Goal: Task Accomplishment & Management: Complete application form

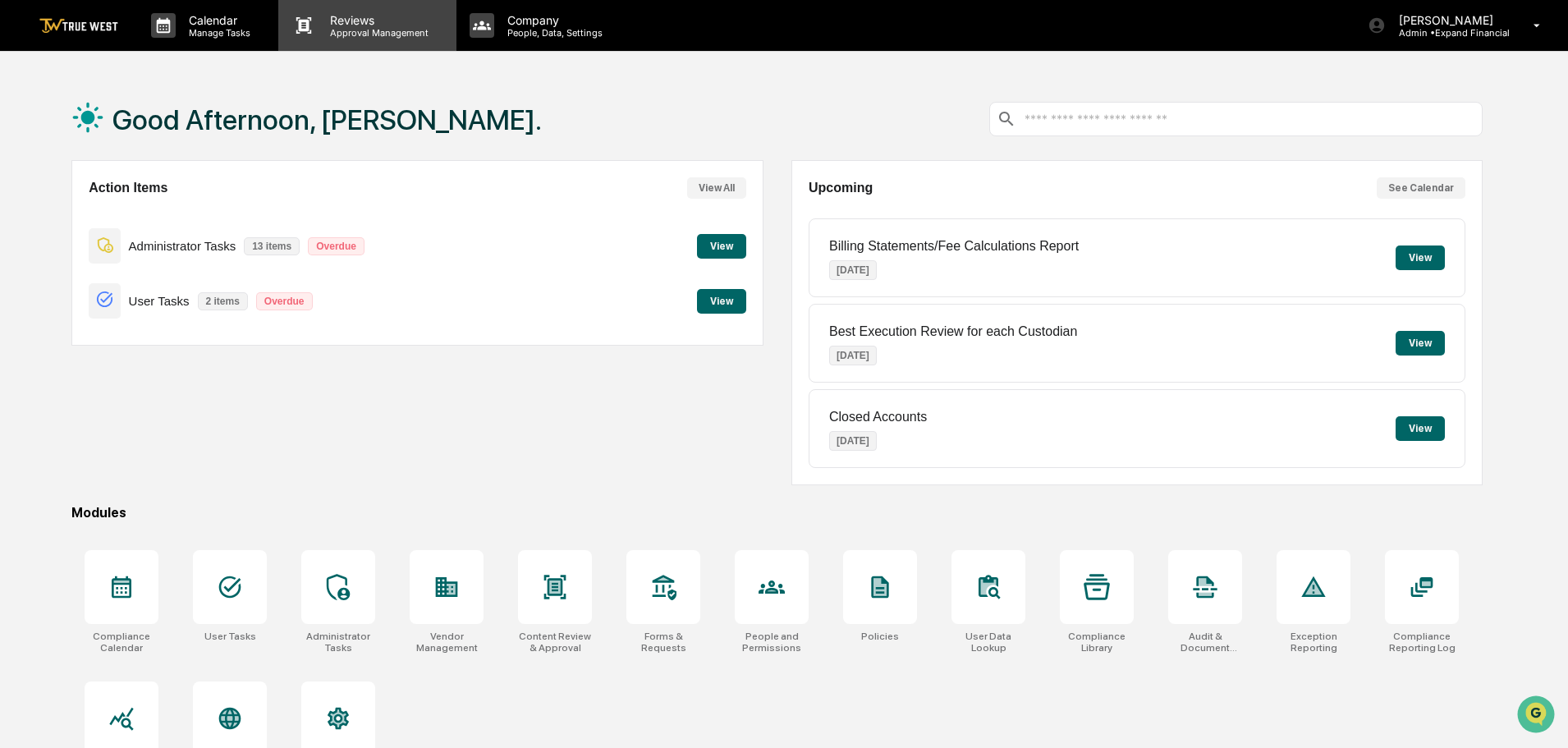
click at [332, 24] on p "Reviews" at bounding box center [376, 19] width 120 height 14
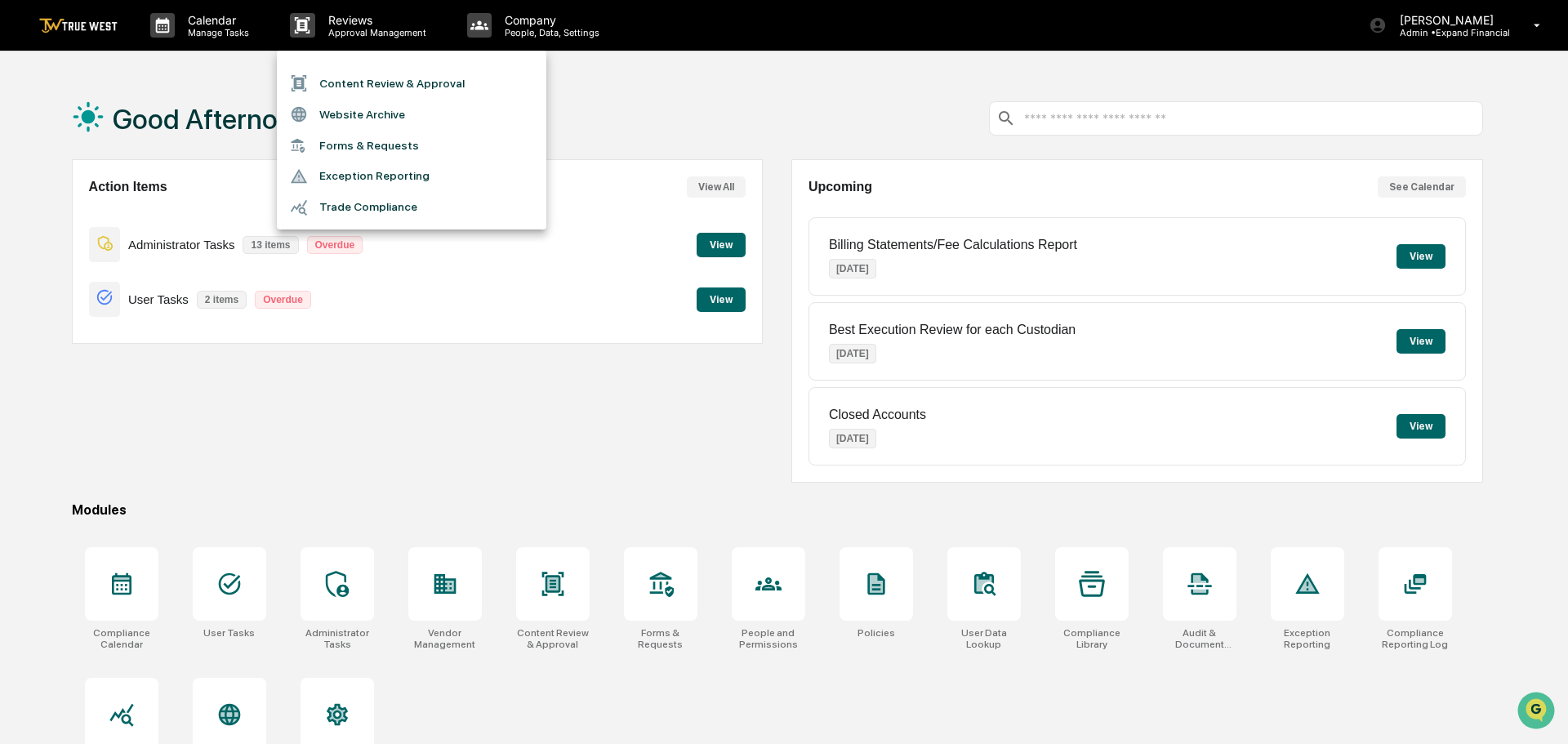
click at [356, 88] on li "Content Review & Approval" at bounding box center [412, 83] width 270 height 31
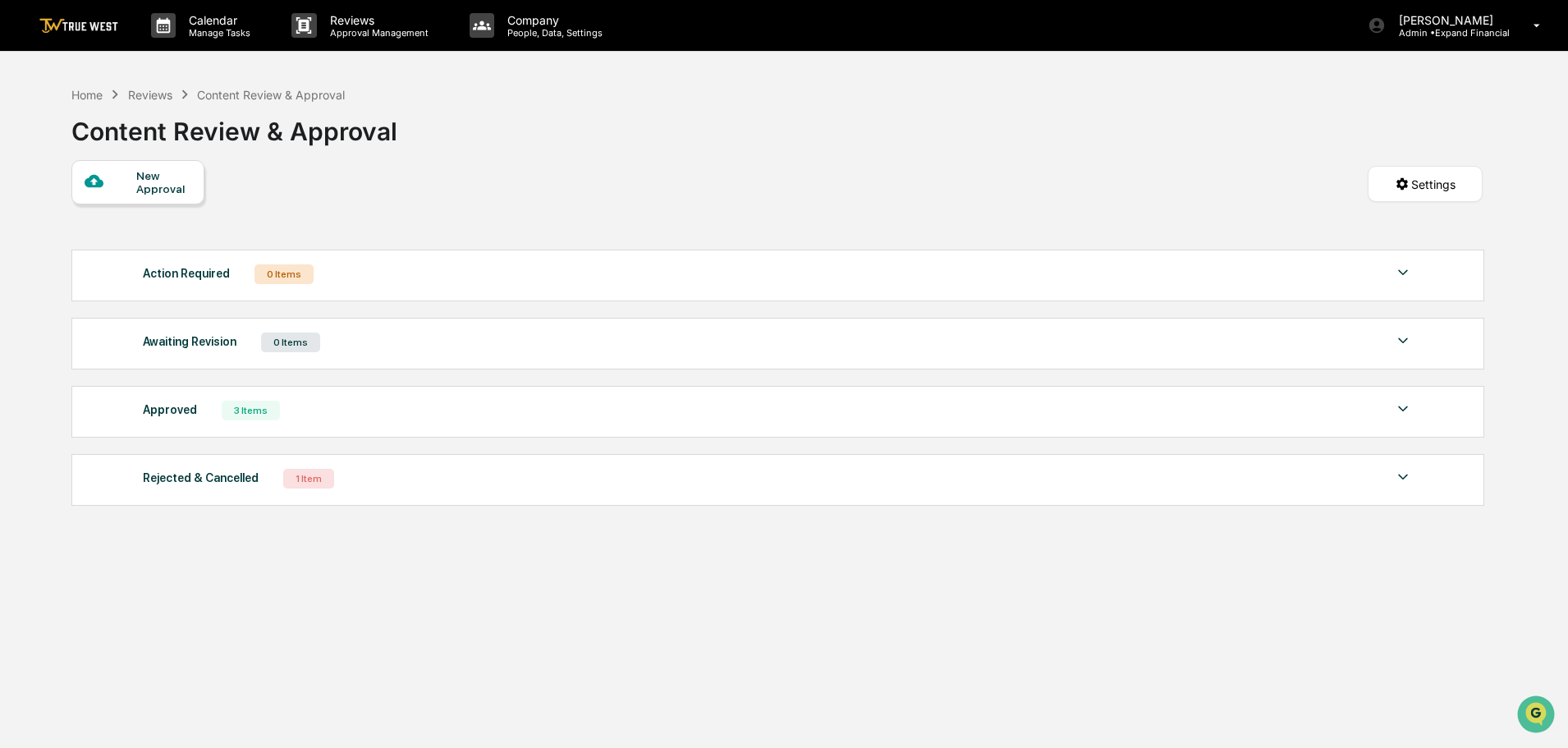
click at [159, 190] on div "New Approval" at bounding box center [164, 182] width 55 height 27
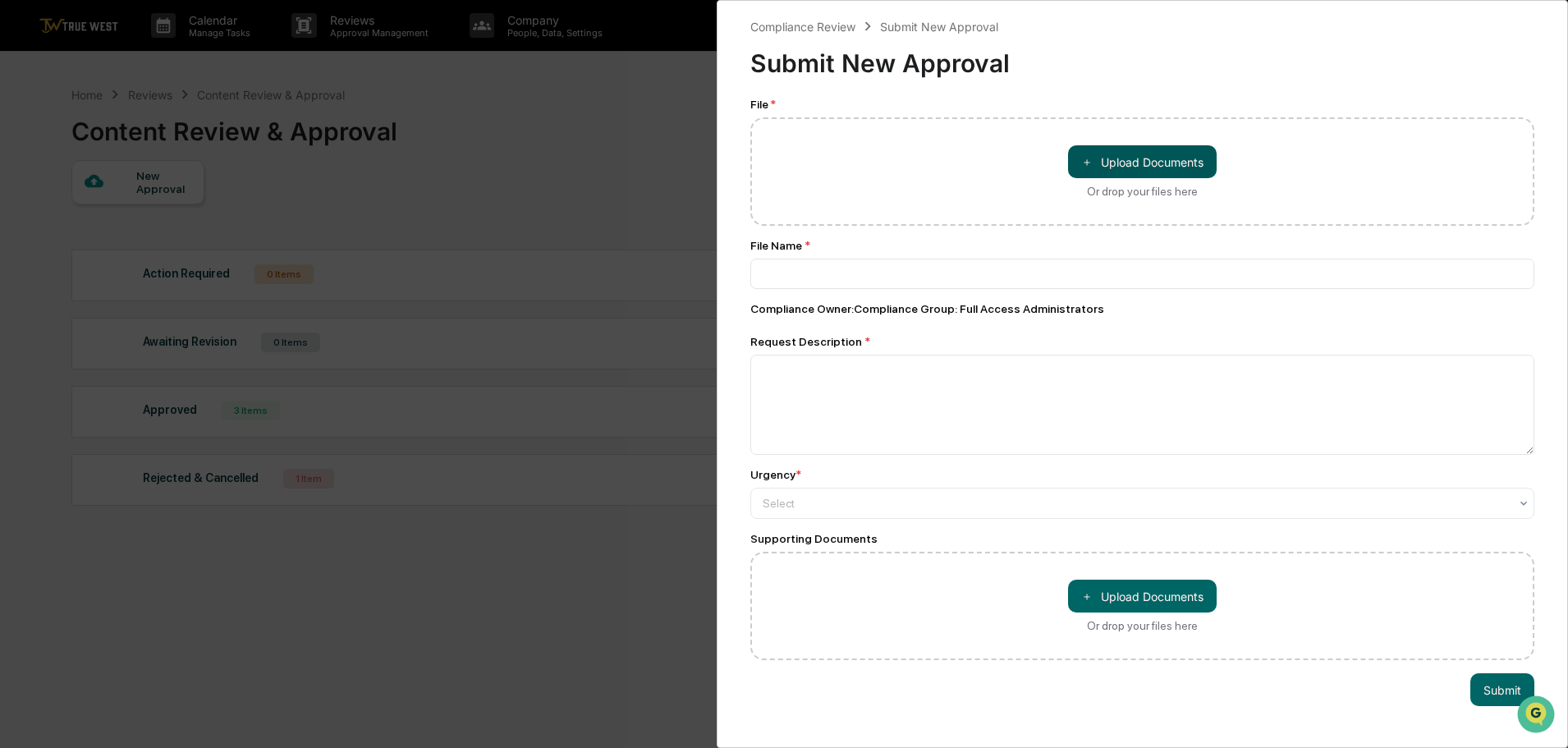
click at [1160, 151] on button "＋ Upload Documents" at bounding box center [1142, 162] width 148 height 33
type input "**********"
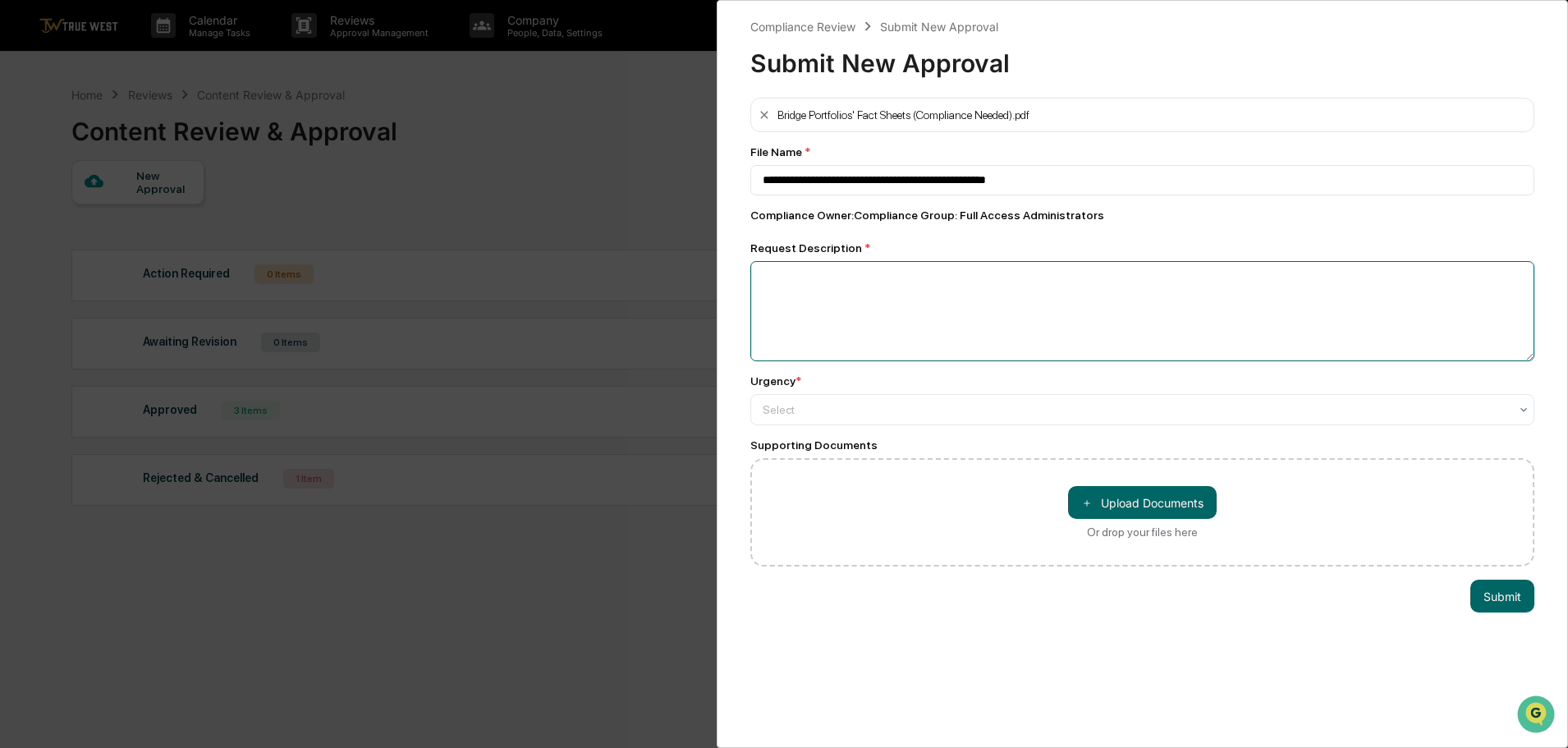
click at [876, 289] on textarea at bounding box center [1142, 310] width 784 height 100
type textarea "**********"
click at [821, 408] on div at bounding box center [1136, 409] width 746 height 16
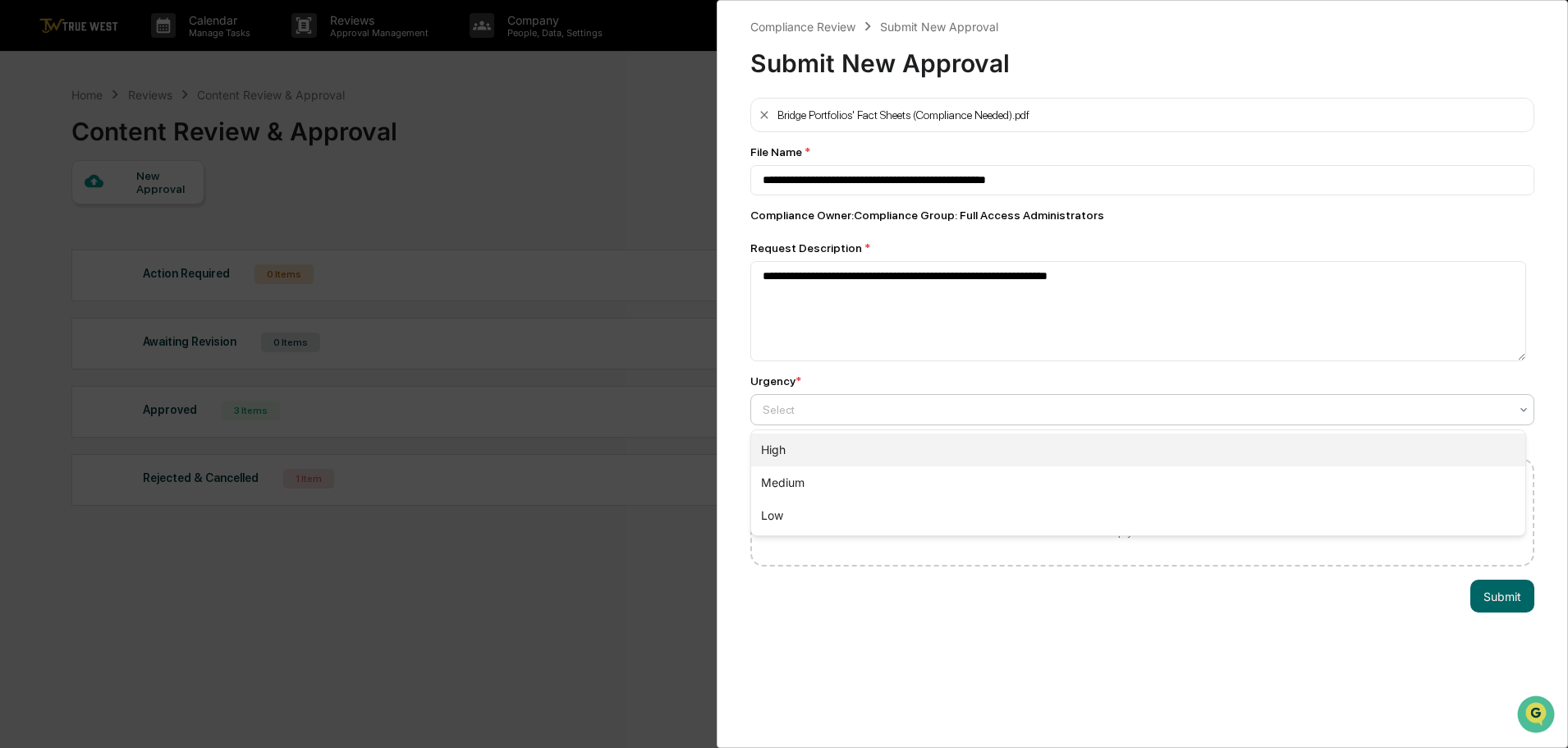
click at [777, 458] on div "High" at bounding box center [1138, 450] width 774 height 33
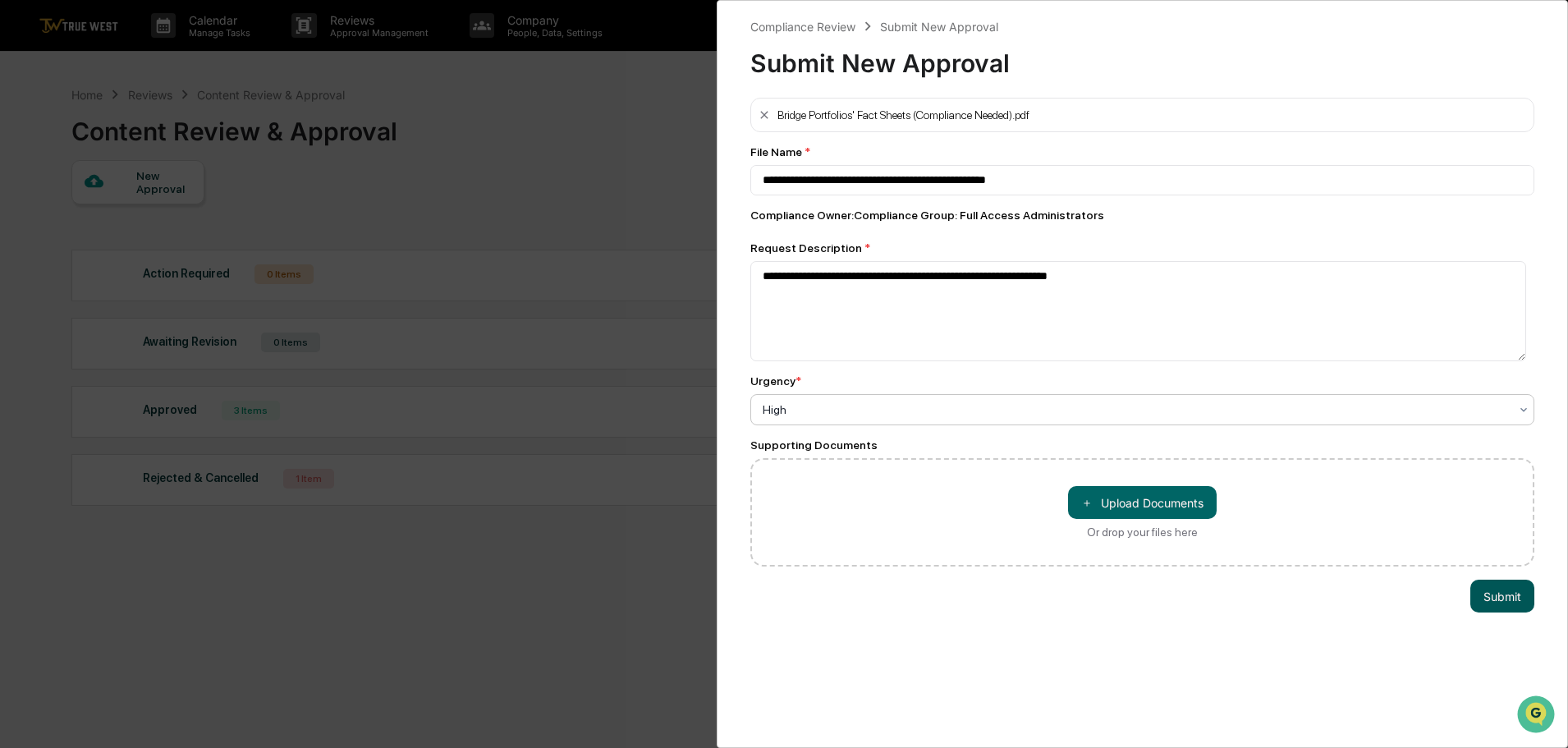
click at [1487, 591] on button "Submit" at bounding box center [1502, 596] width 64 height 33
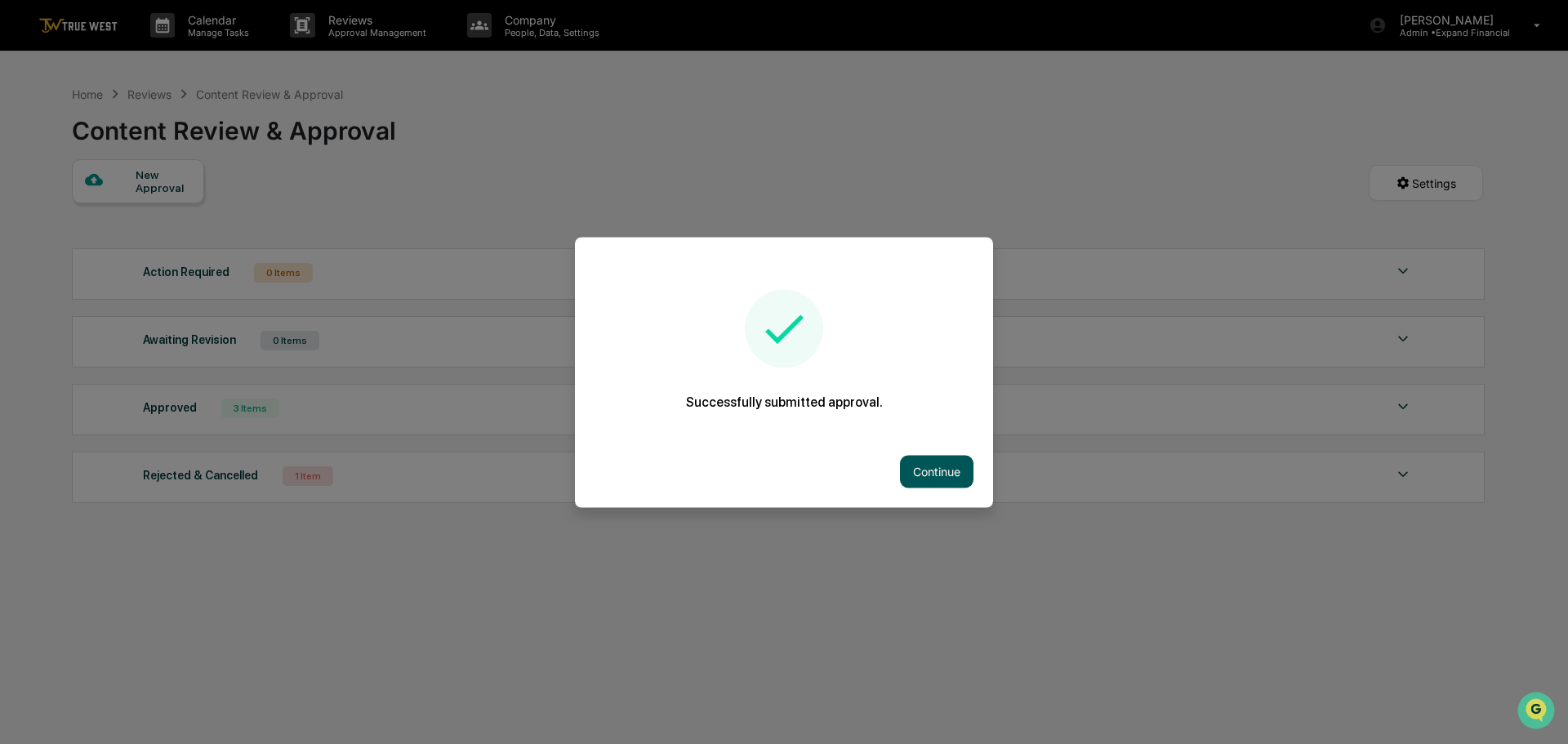
click at [929, 466] on button "Continue" at bounding box center [937, 471] width 74 height 33
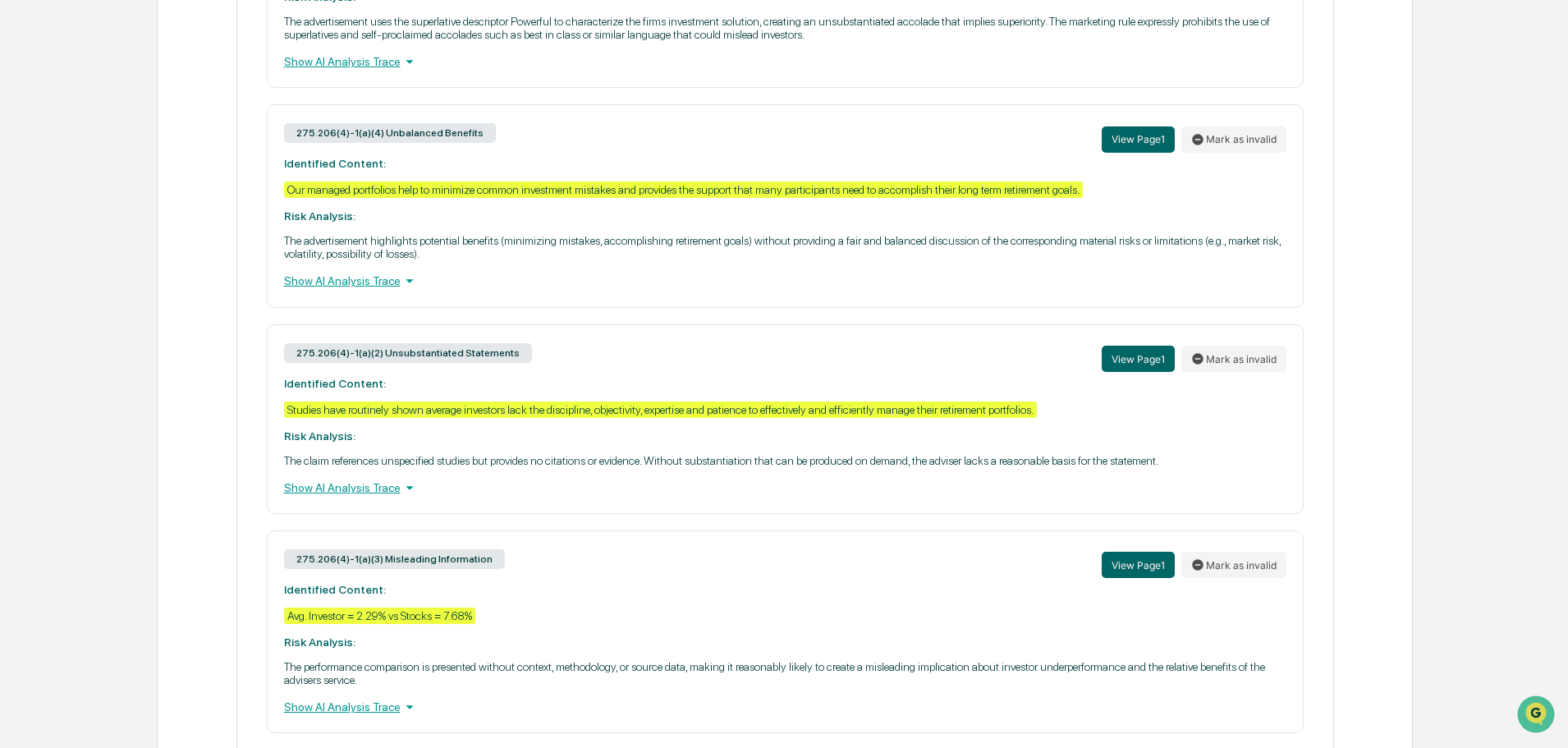
scroll to position [990, 0]
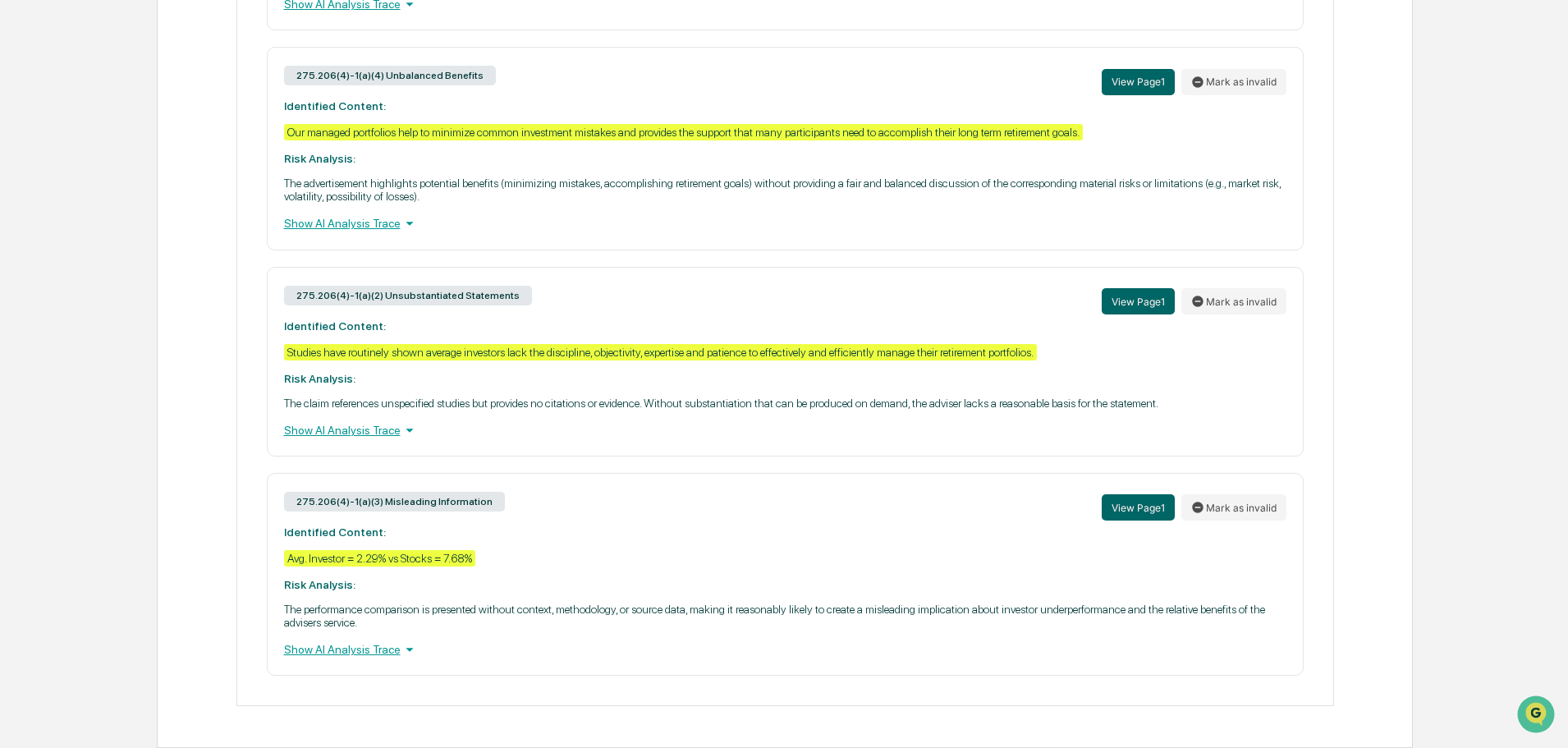
click at [334, 651] on div "Show AI Analysis Trace" at bounding box center [785, 649] width 1003 height 18
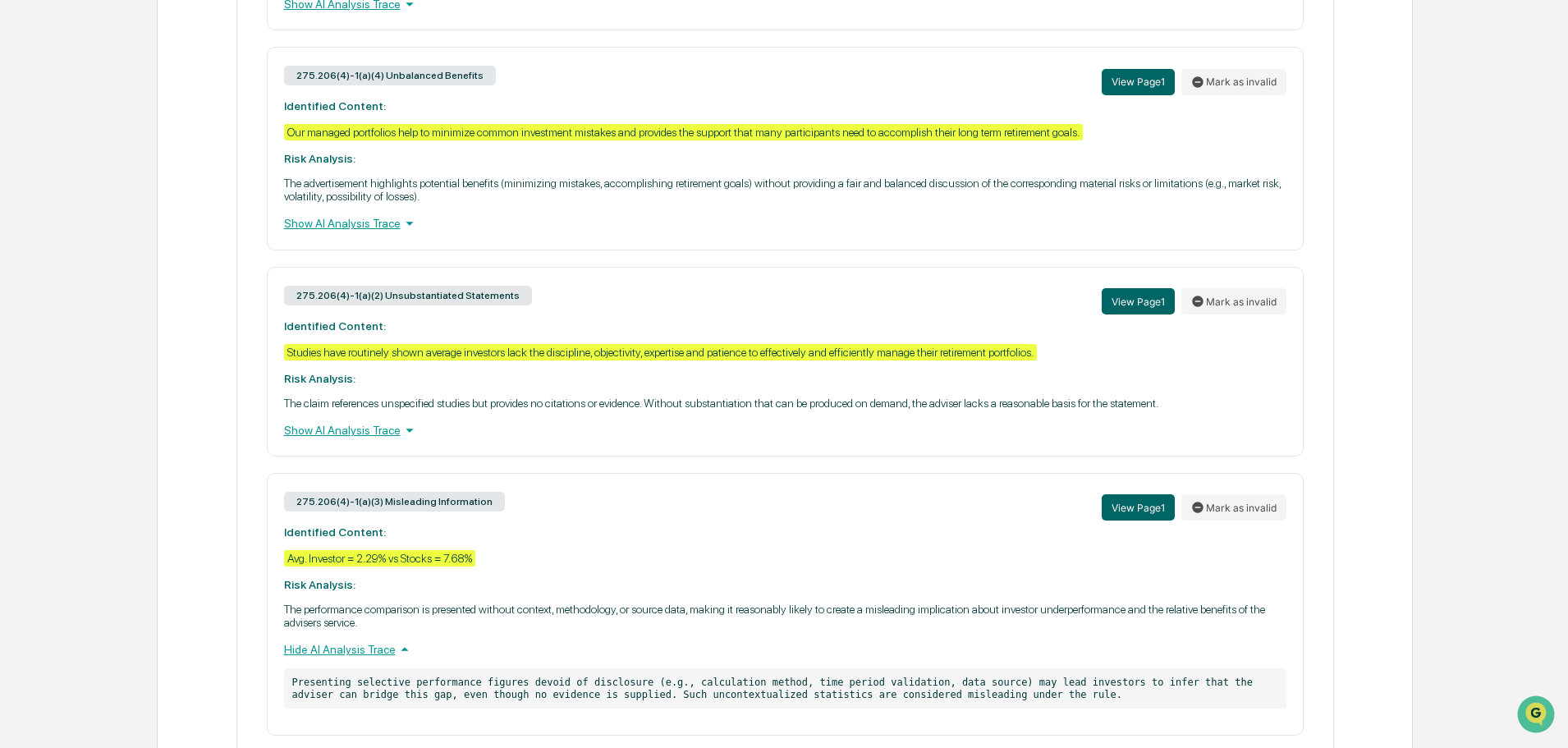
scroll to position [1050, 0]
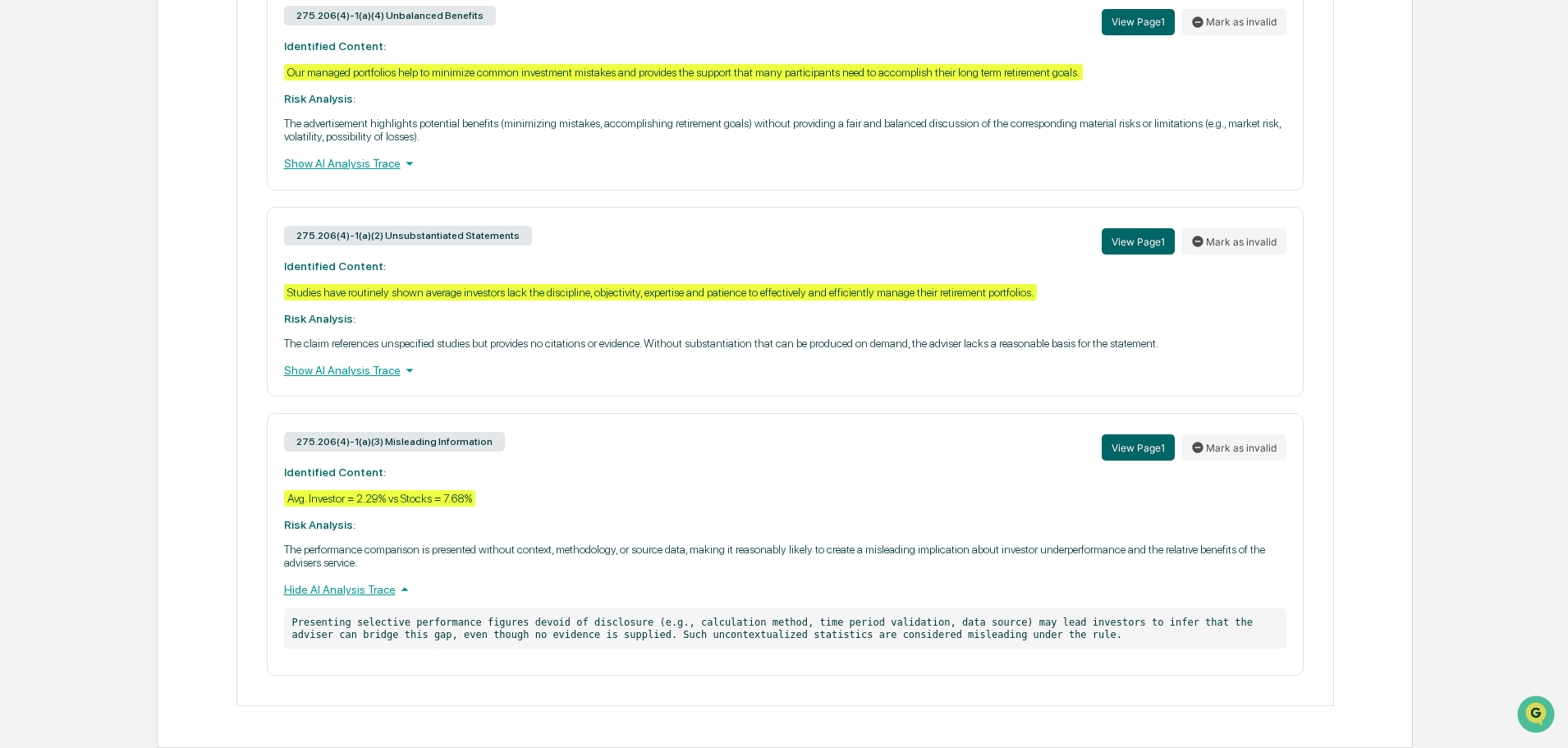
click at [321, 372] on div "Show AI Analysis Trace" at bounding box center [785, 370] width 1003 height 18
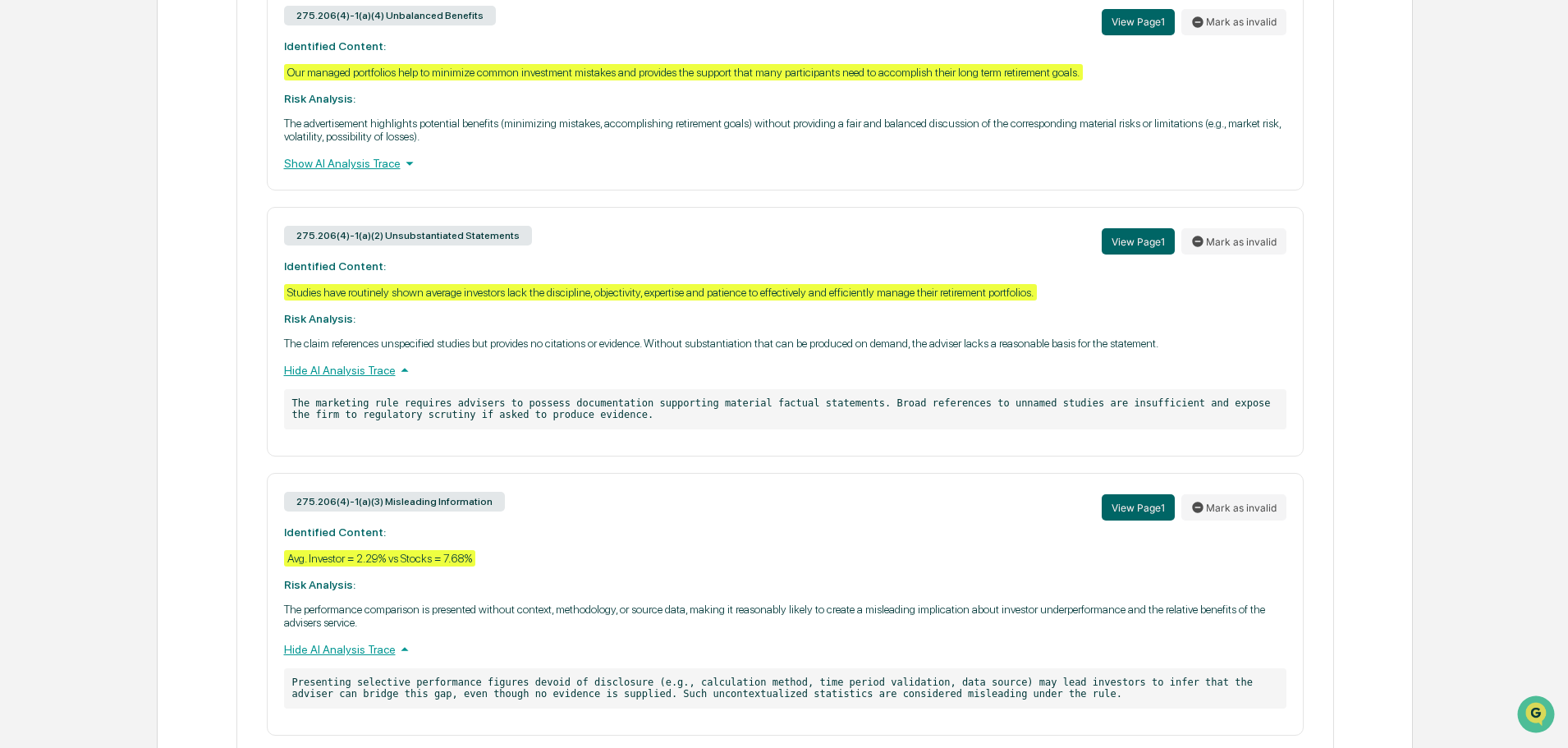
click at [346, 160] on div "Show AI Analysis Trace" at bounding box center [785, 164] width 1003 height 18
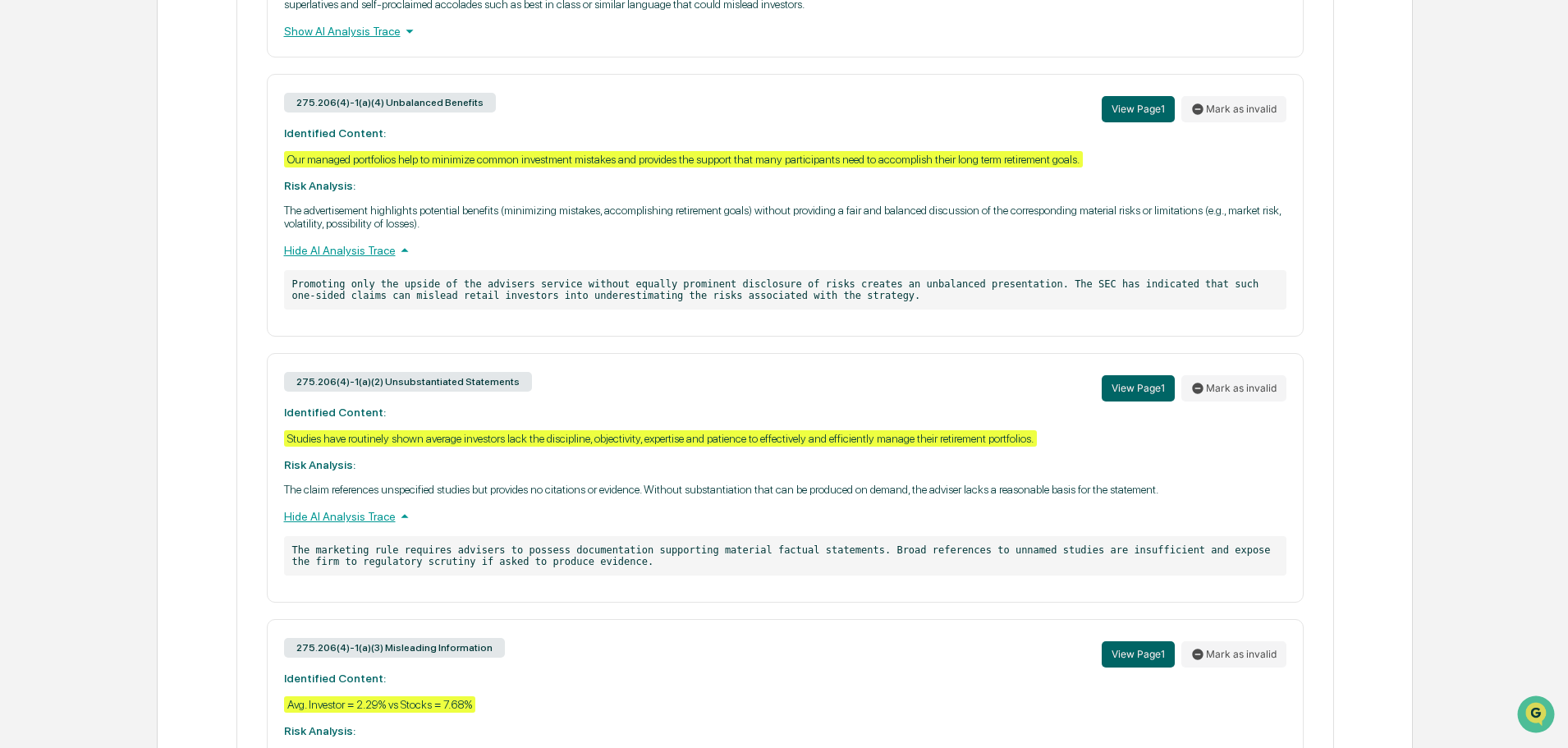
scroll to position [885, 0]
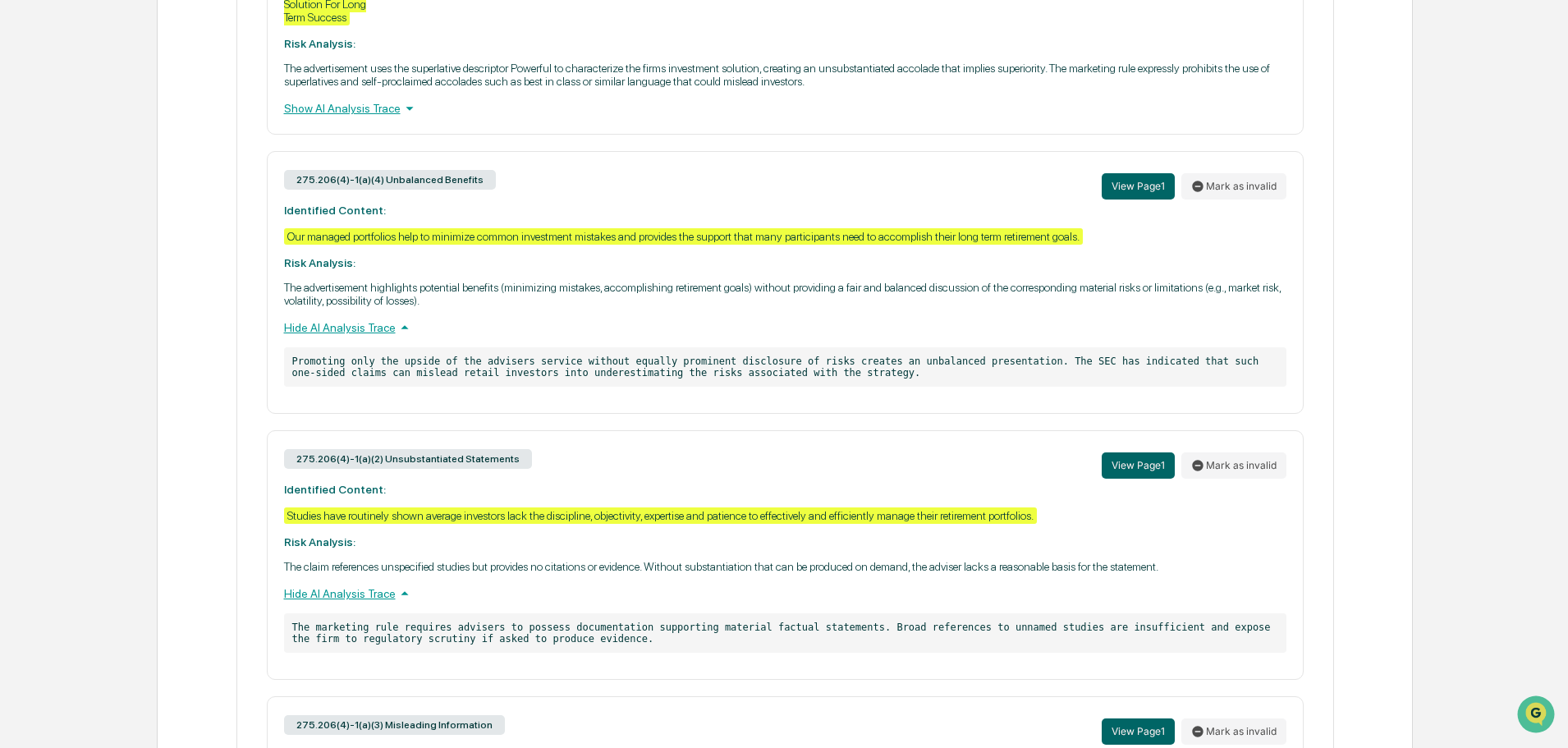
click at [348, 105] on div "Show AI Analysis Trace" at bounding box center [785, 108] width 1003 height 18
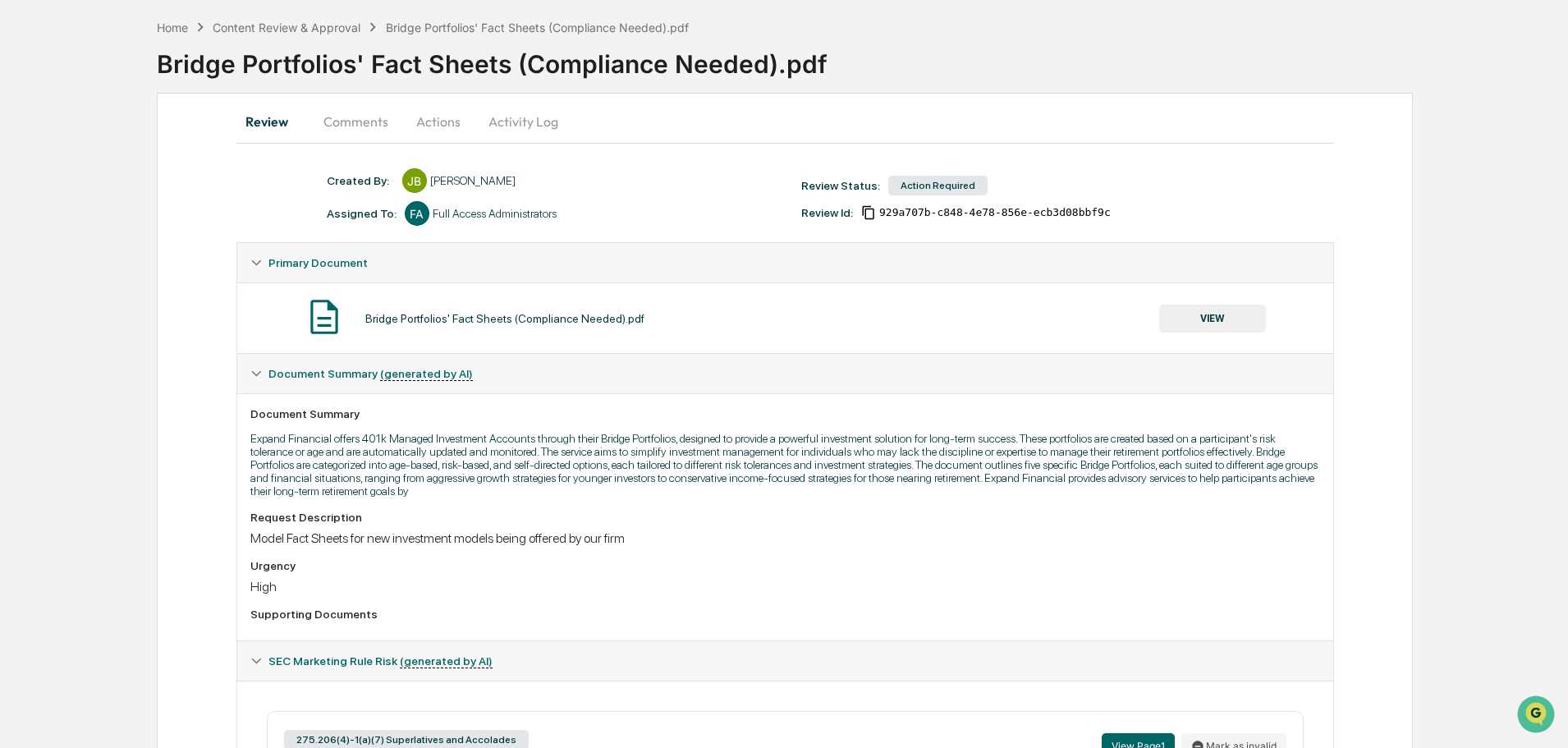
scroll to position [0, 0]
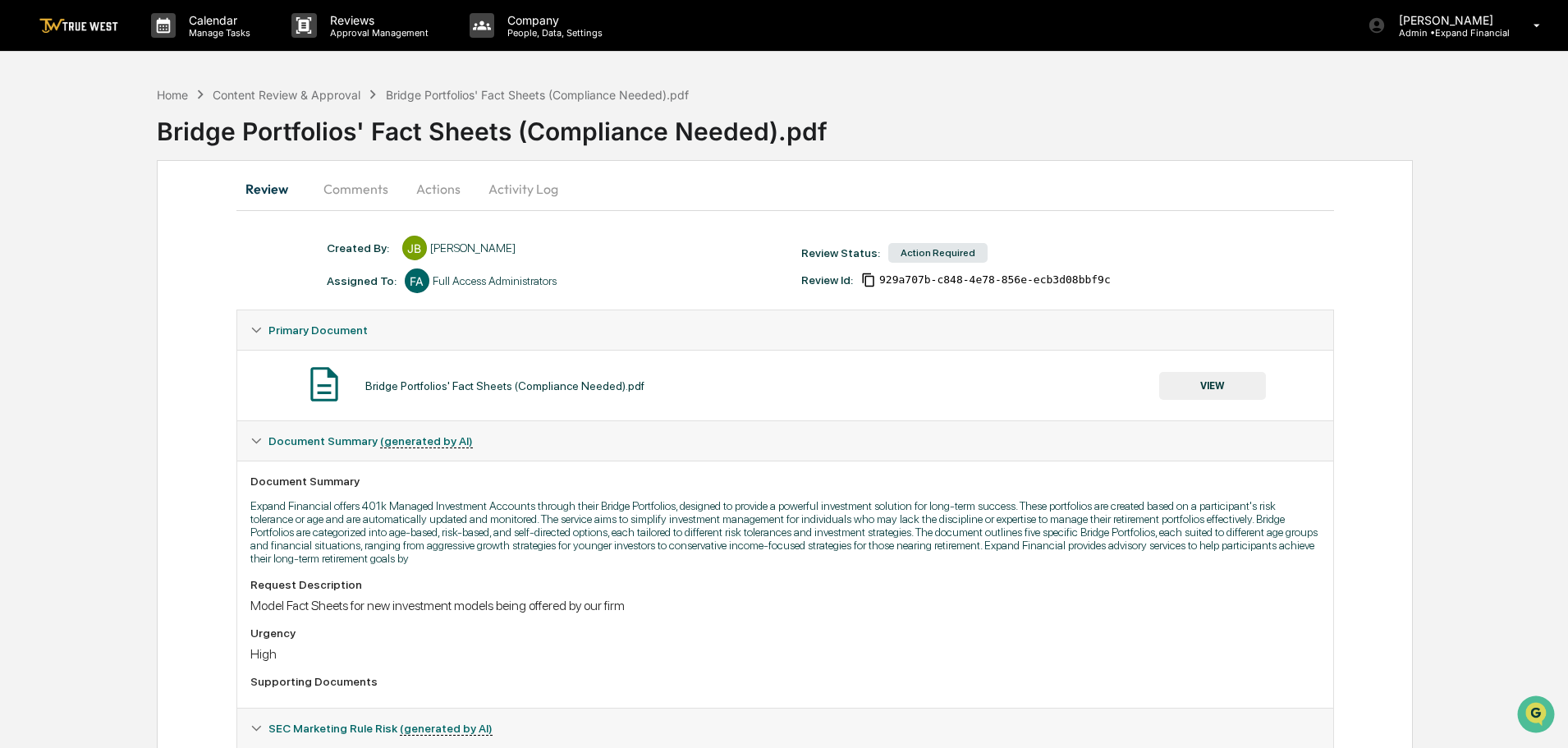
click at [347, 186] on button "Comments" at bounding box center [356, 189] width 92 height 39
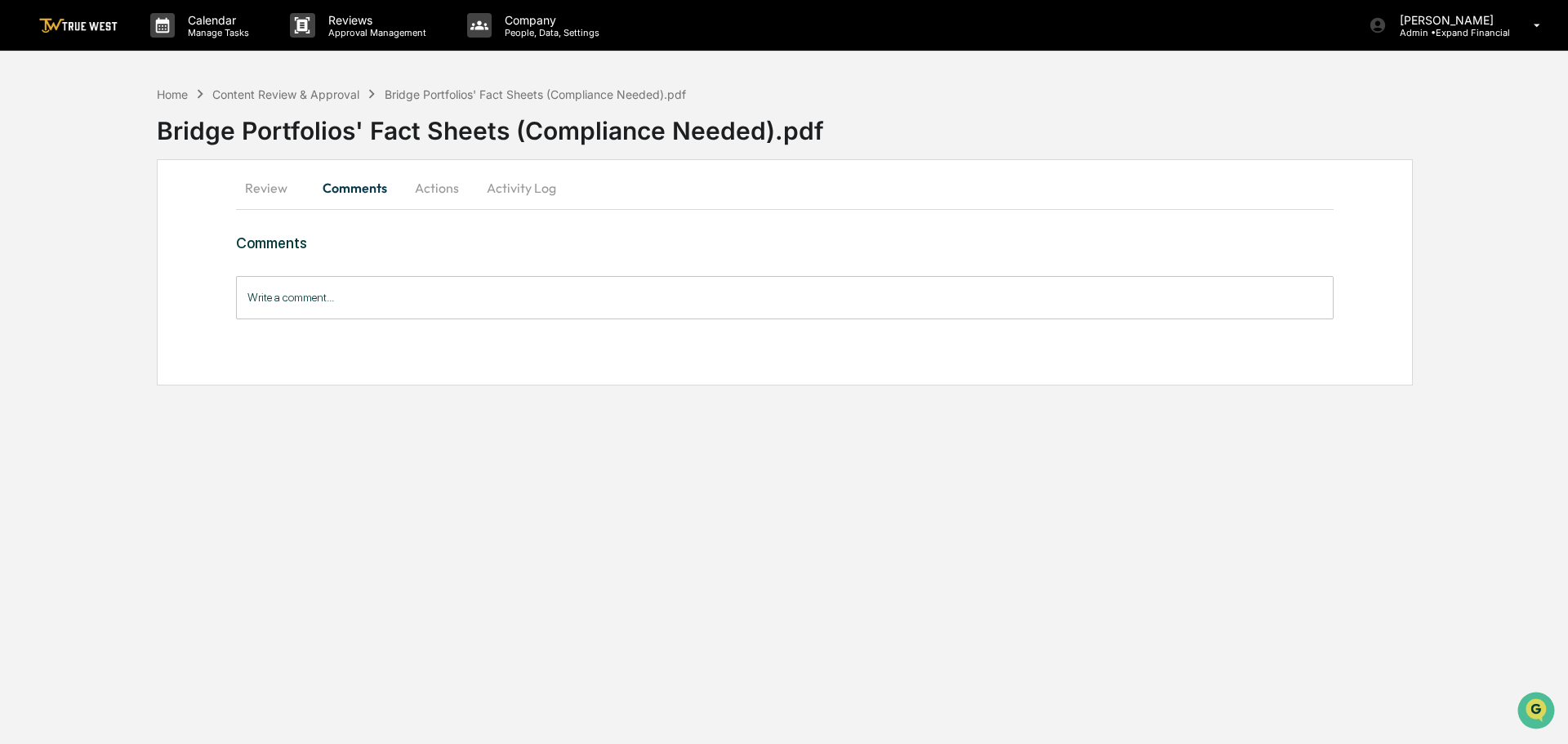
click at [431, 183] on button "Actions" at bounding box center [436, 188] width 74 height 39
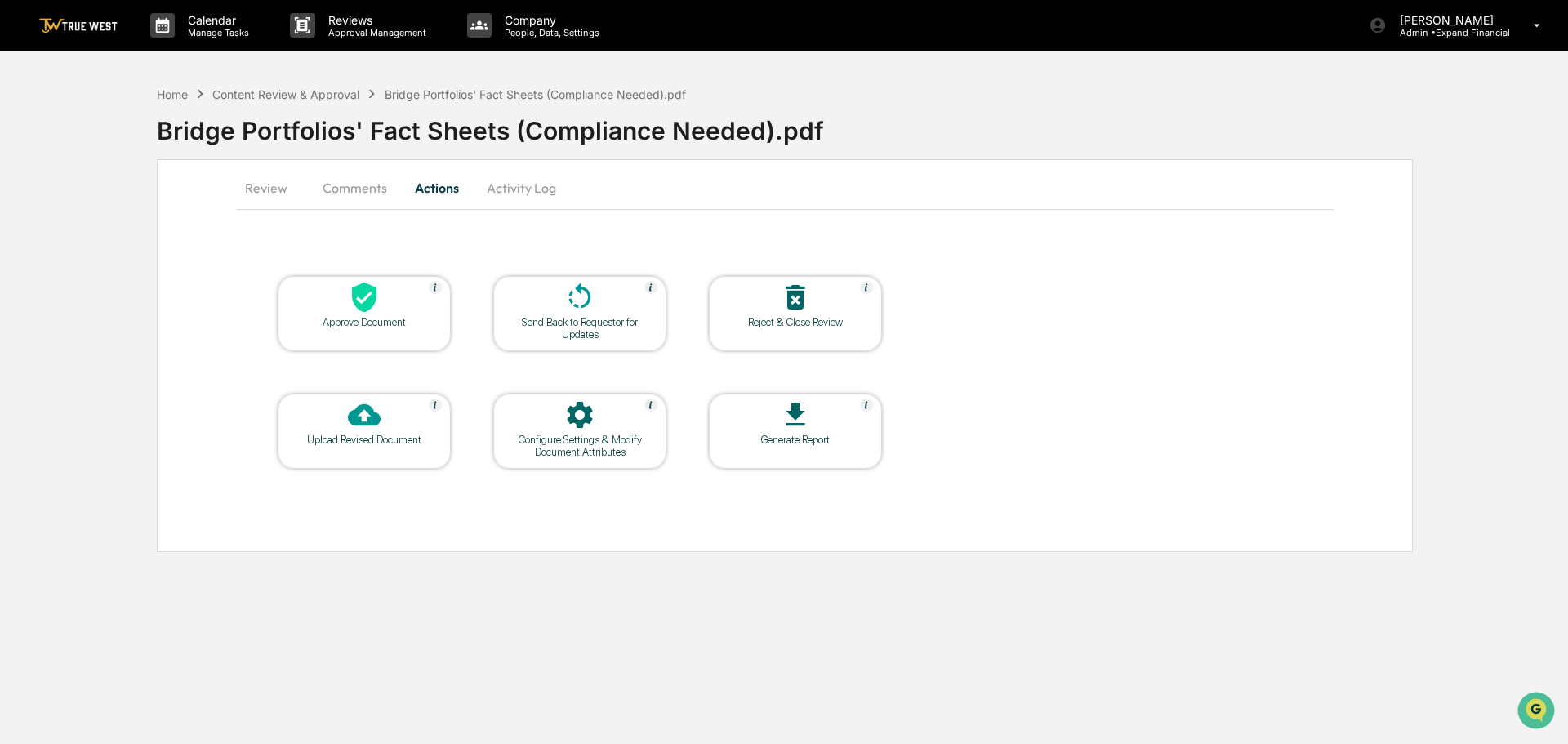
click at [260, 188] on button "Review" at bounding box center [272, 188] width 74 height 39
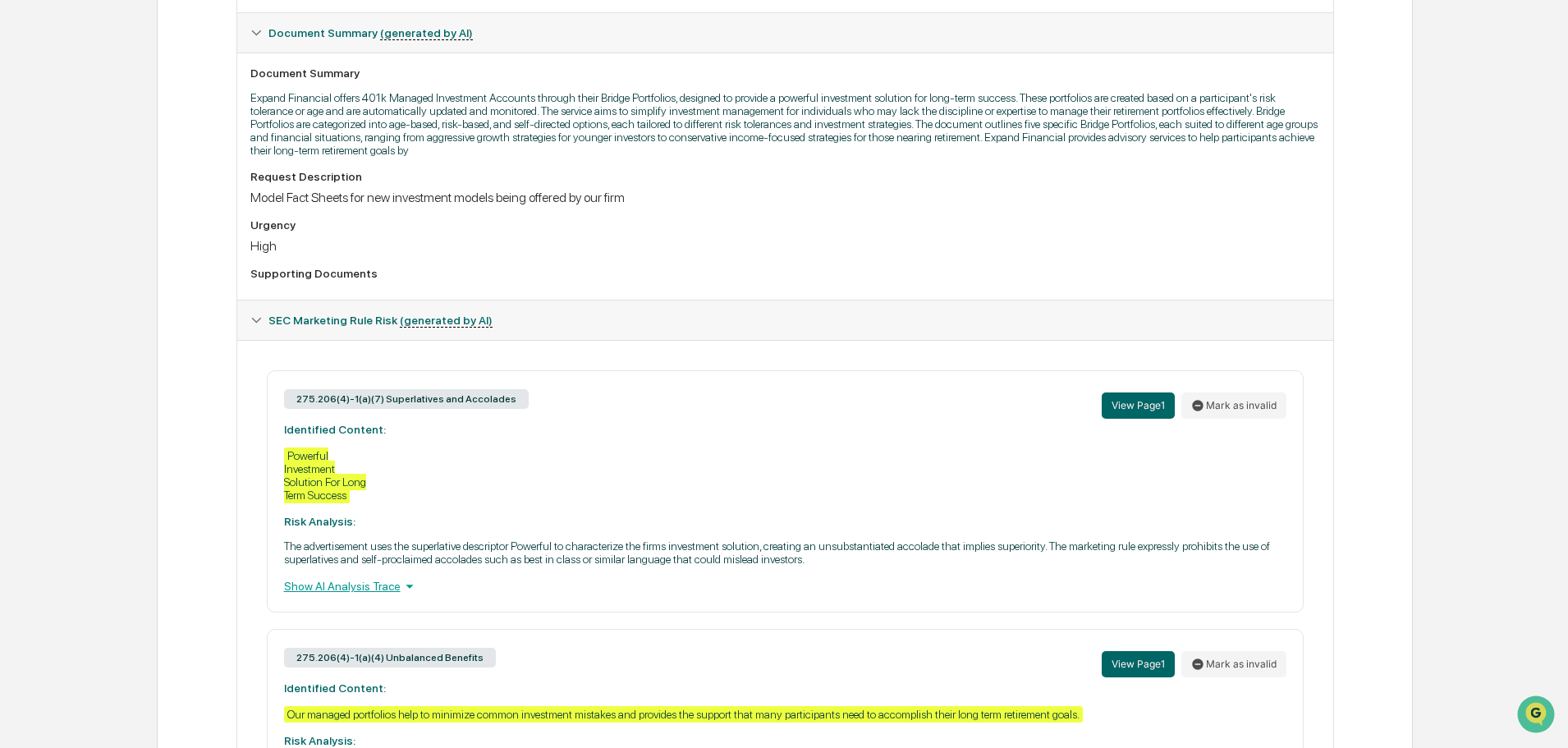
scroll to position [410, 0]
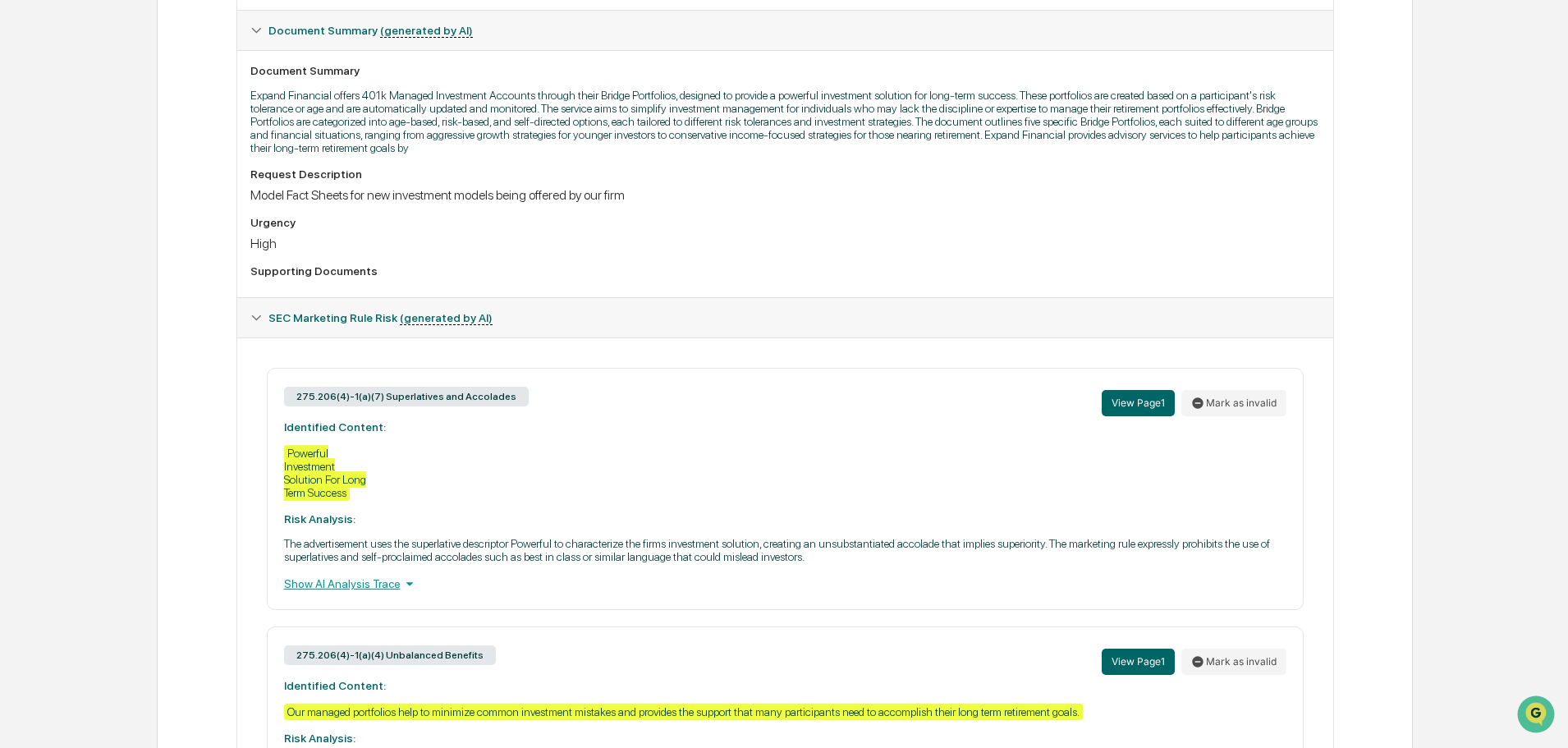
click at [333, 583] on div "Show AI Analysis Trace" at bounding box center [785, 583] width 1003 height 18
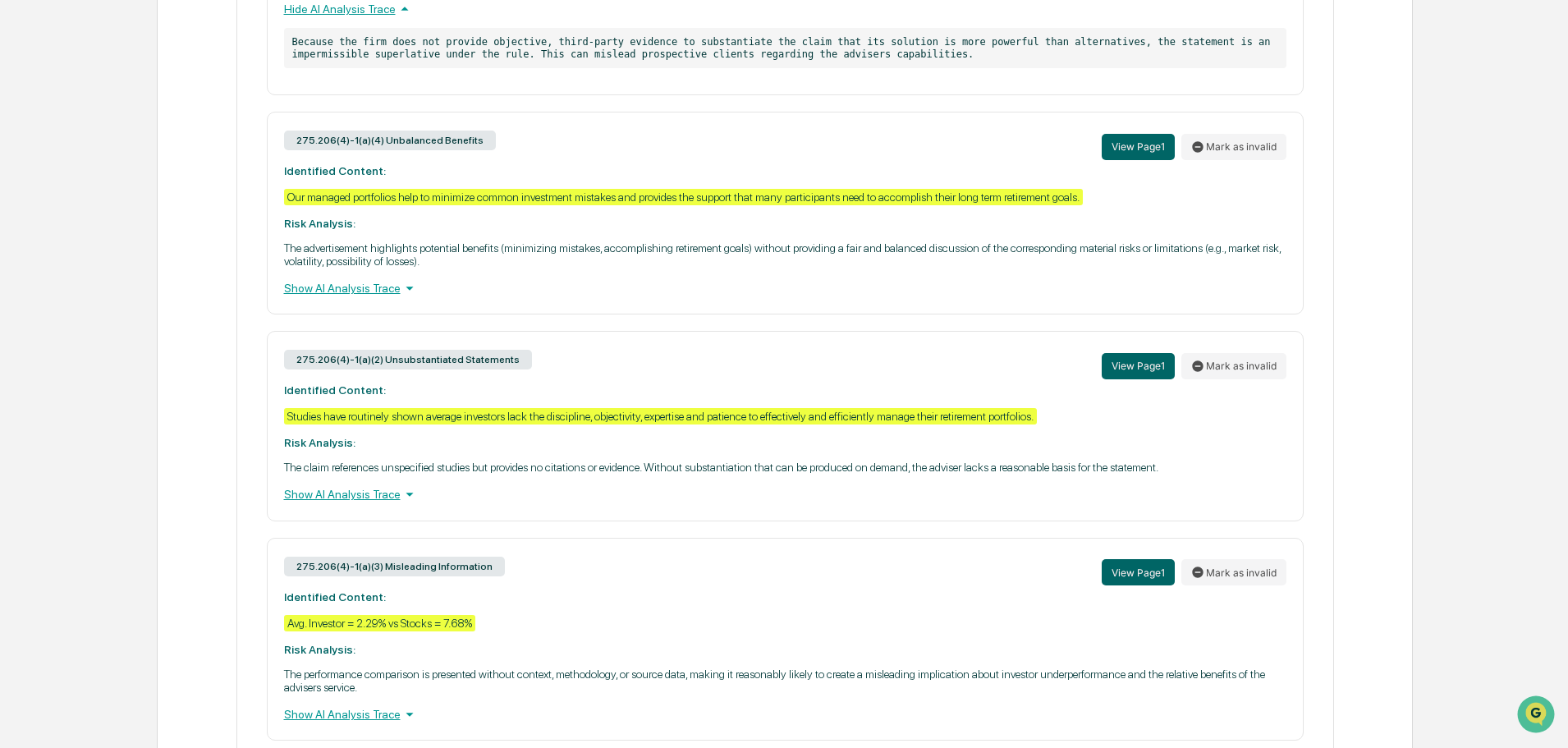
scroll to position [1050, 0]
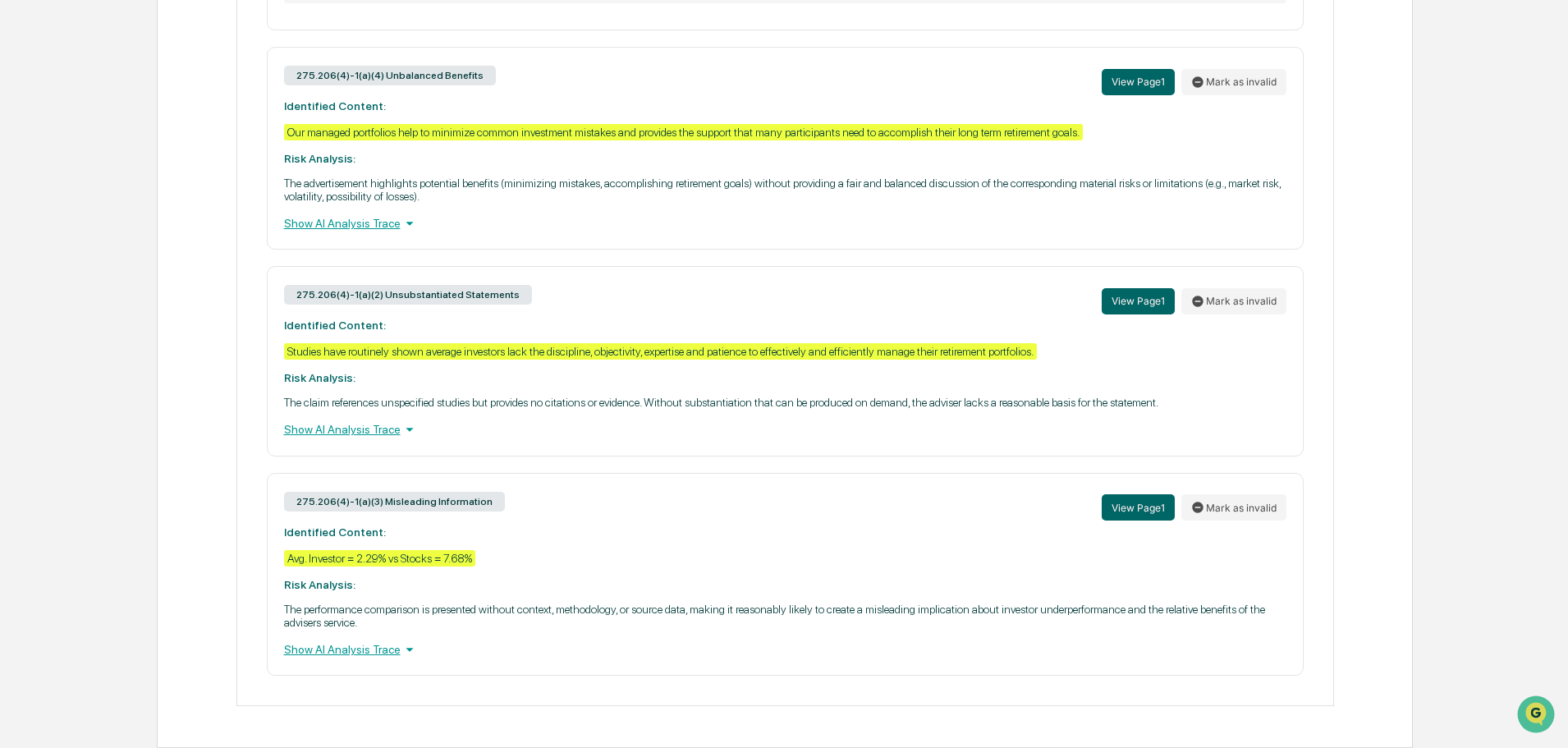
click at [351, 230] on div "Show AI Analysis Trace" at bounding box center [785, 223] width 1003 height 18
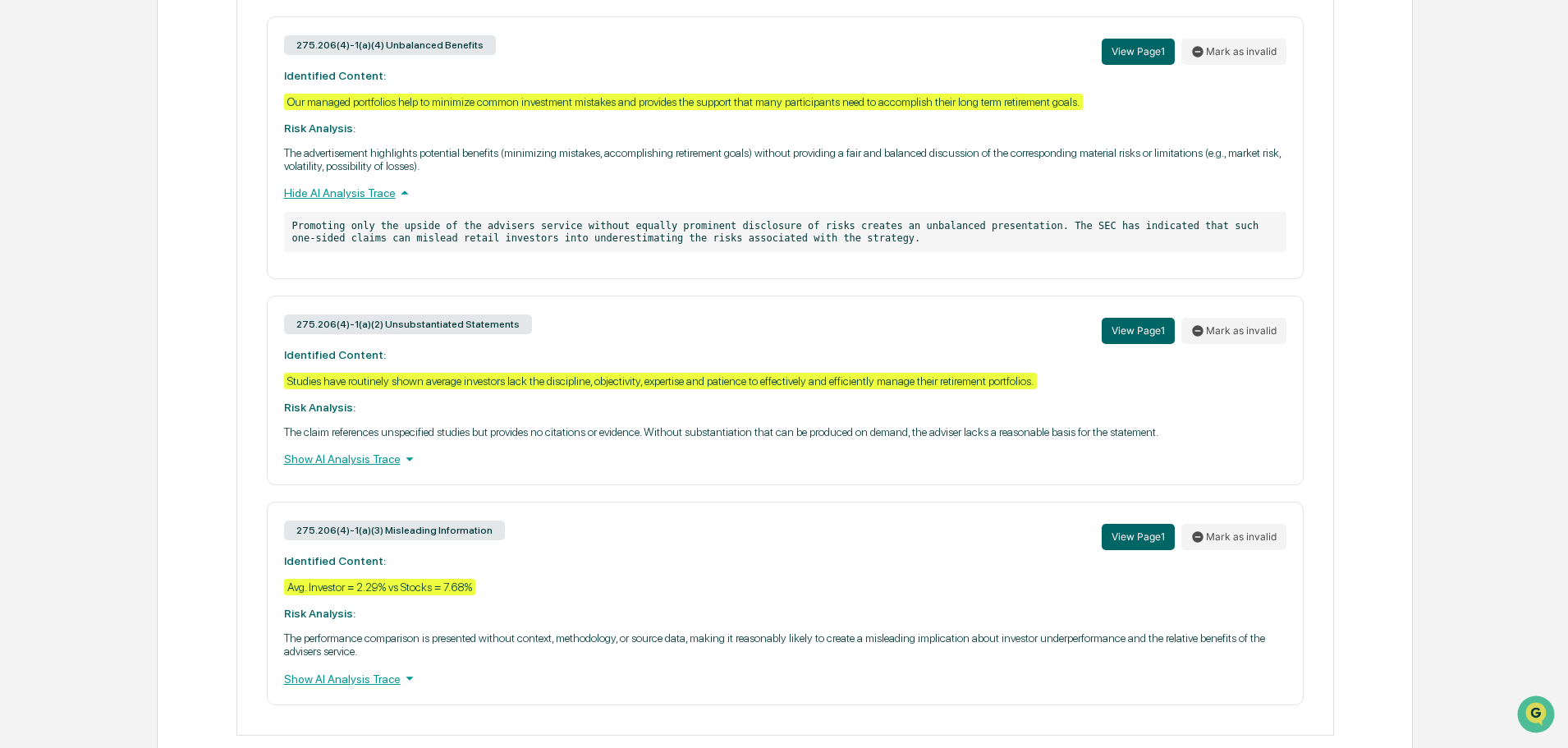
scroll to position [1110, 0]
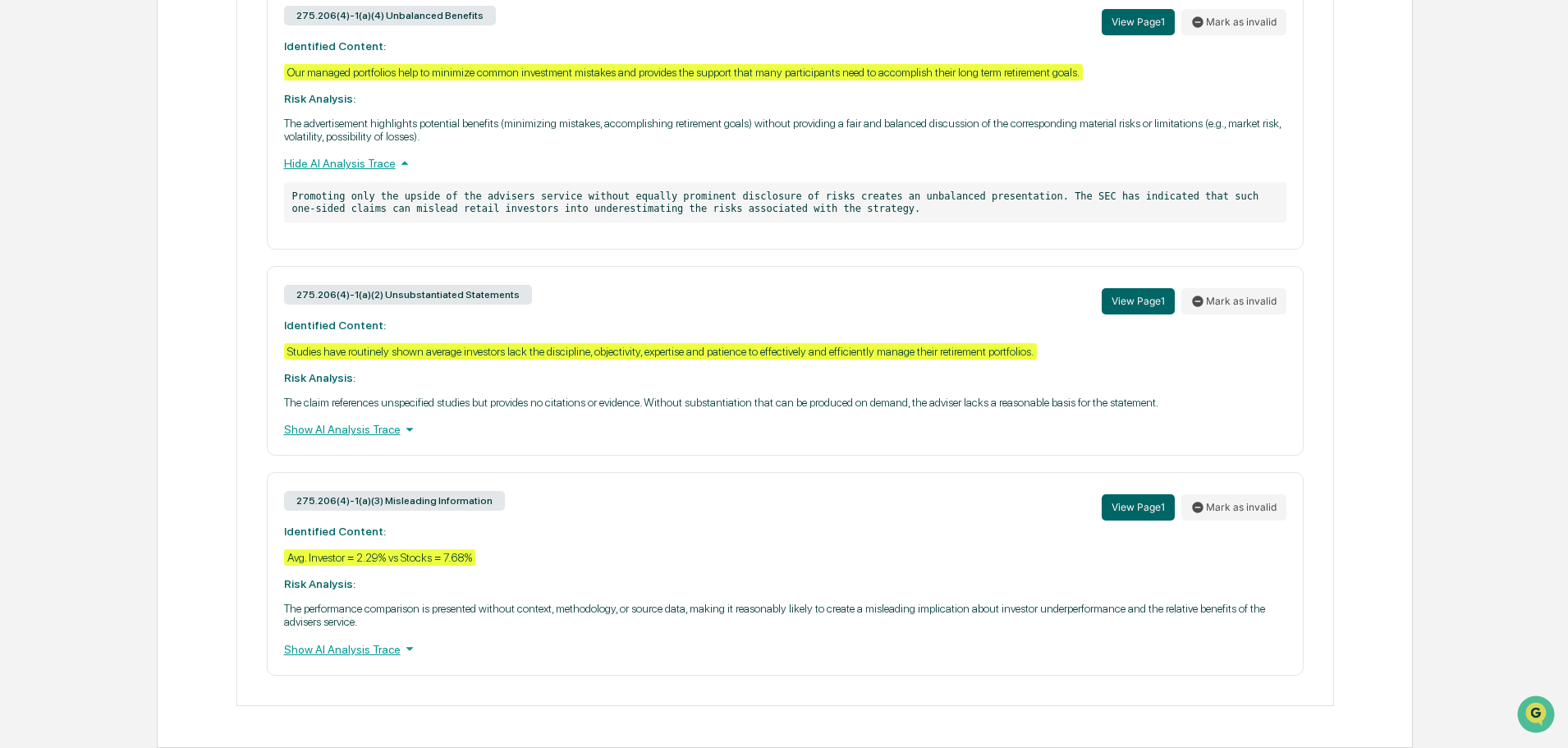
click at [321, 424] on div "Show AI Analysis Trace" at bounding box center [785, 429] width 1003 height 18
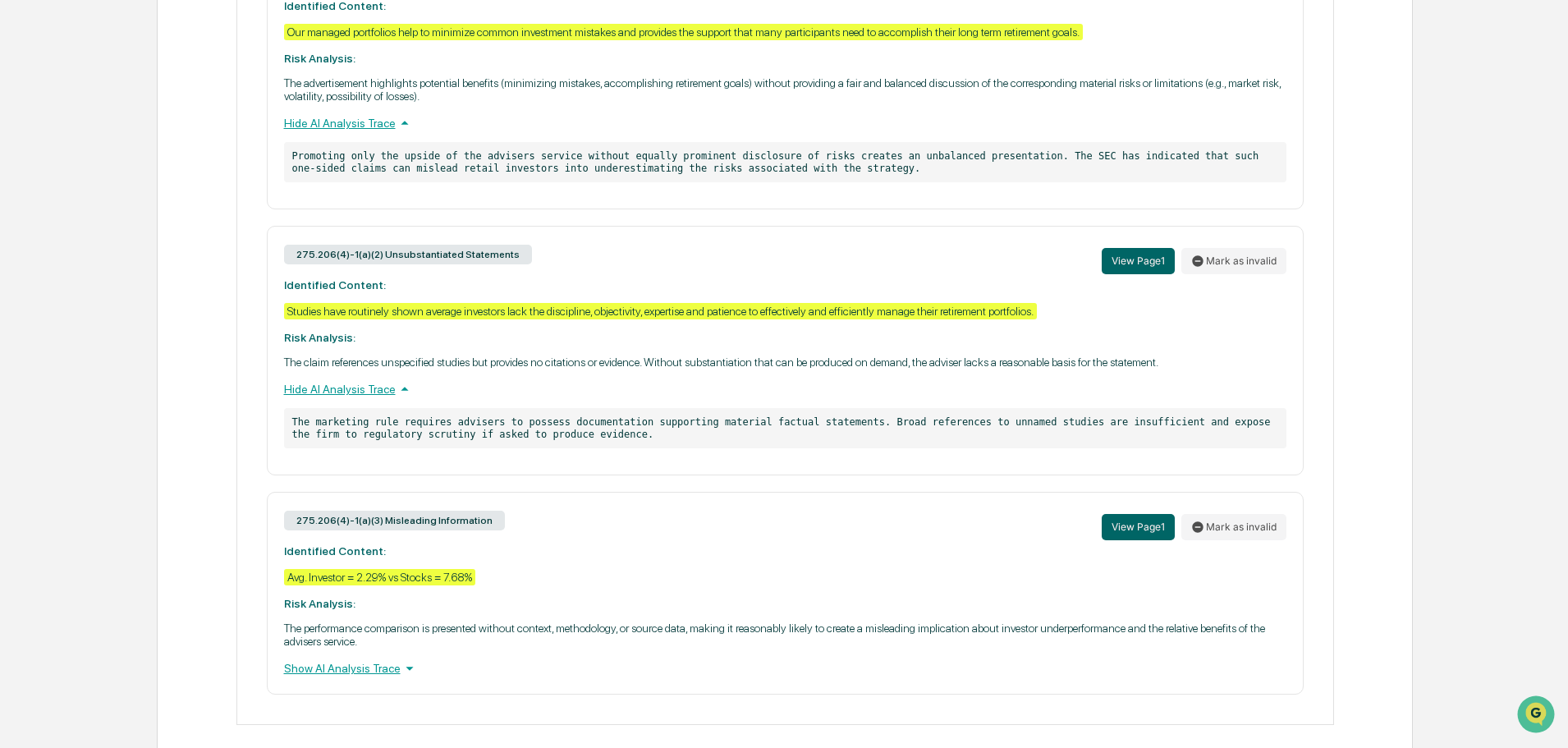
scroll to position [1168, 0]
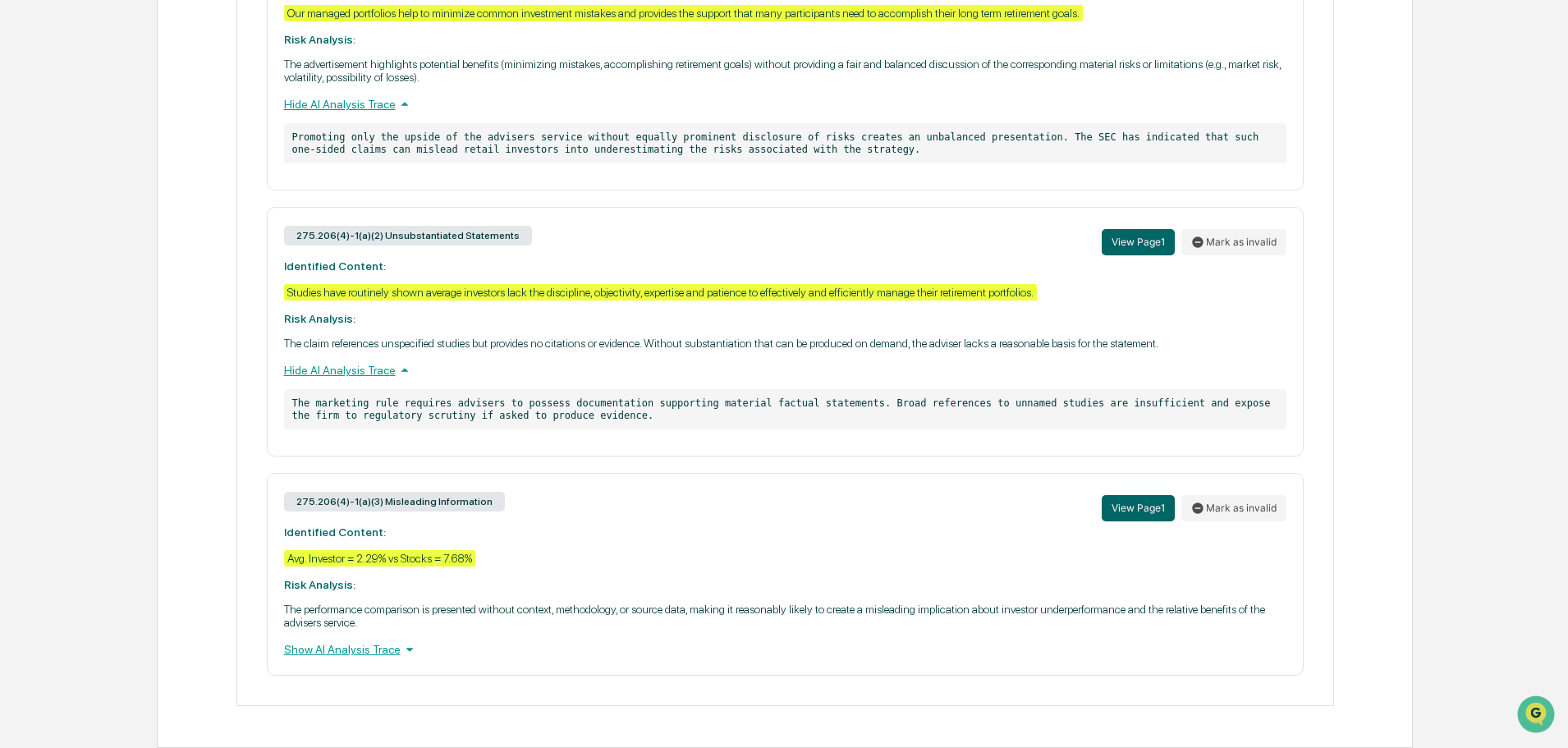
click at [307, 651] on div "Show AI Analysis Trace" at bounding box center [785, 649] width 1003 height 18
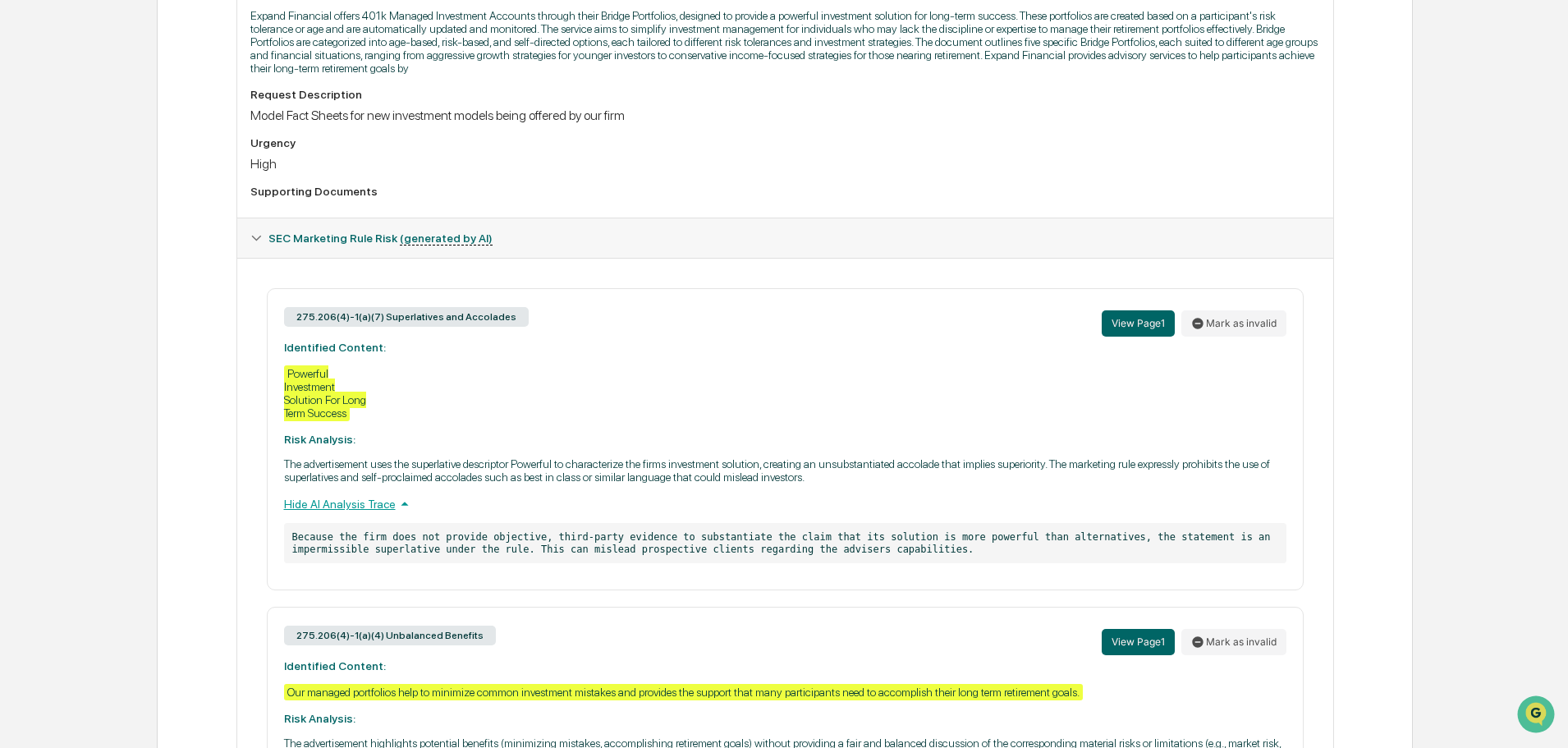
scroll to position [0, 0]
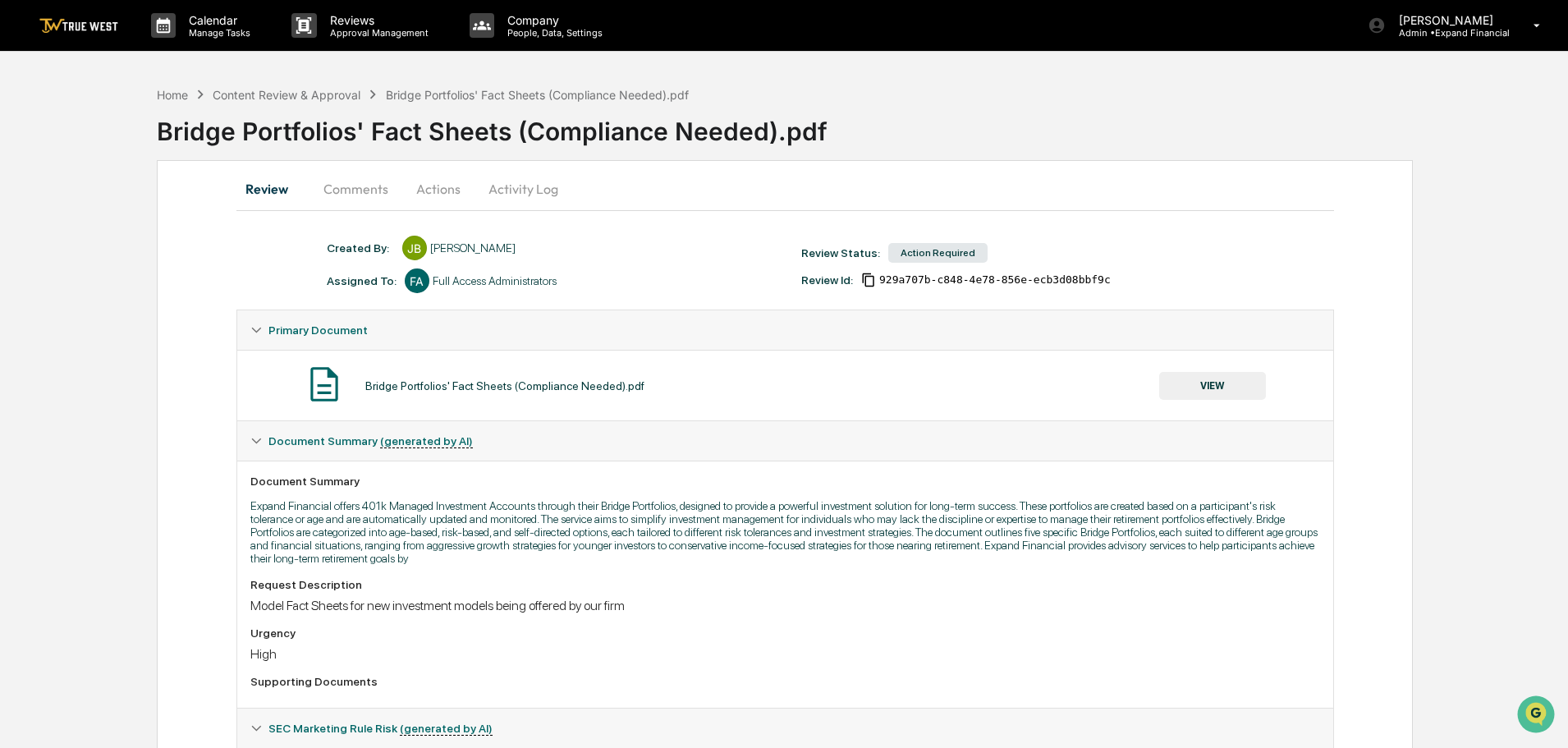
click at [1224, 384] on button "VIEW" at bounding box center [1213, 385] width 107 height 27
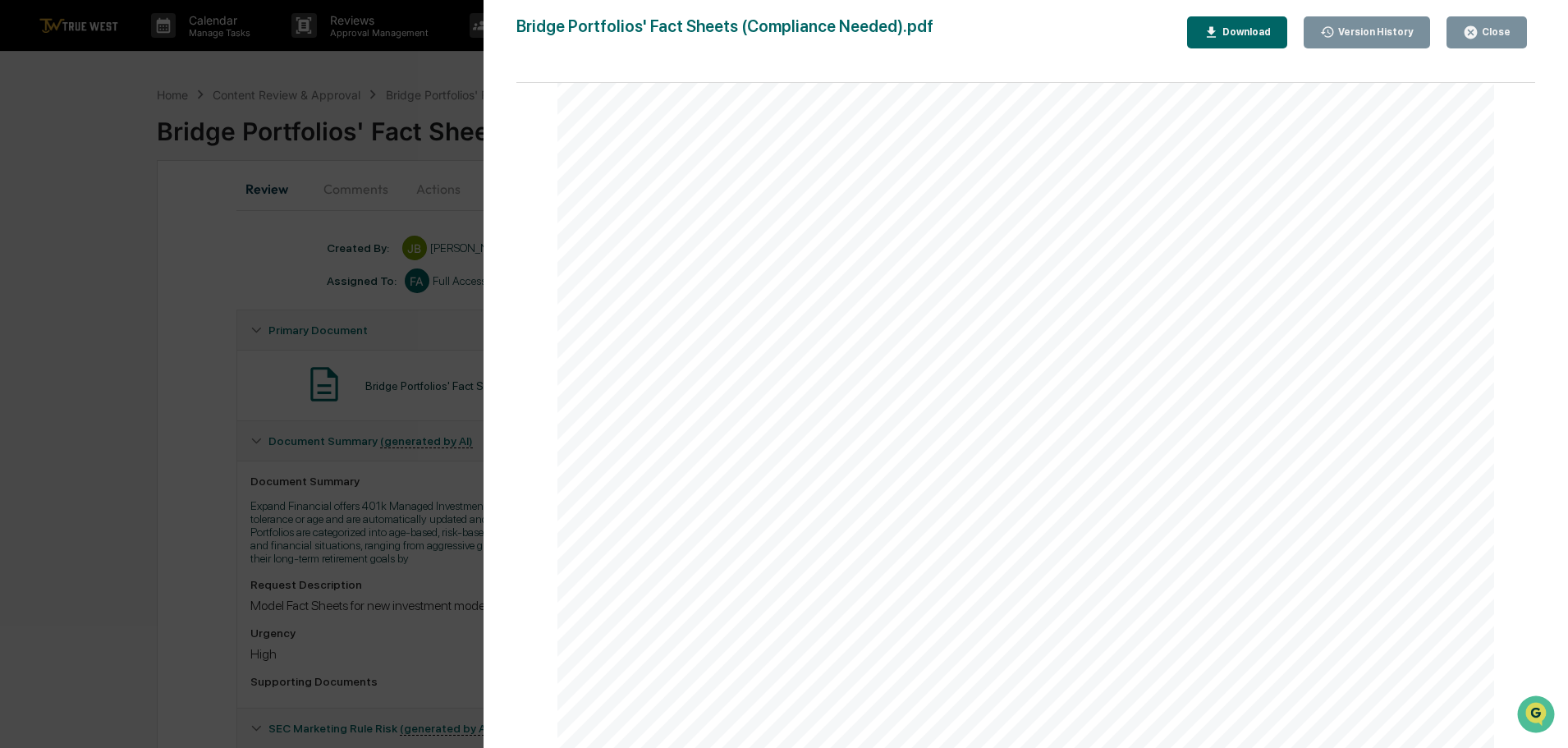
scroll to position [13483, 0]
click at [1477, 36] on icon "button" at bounding box center [1470, 32] width 12 height 12
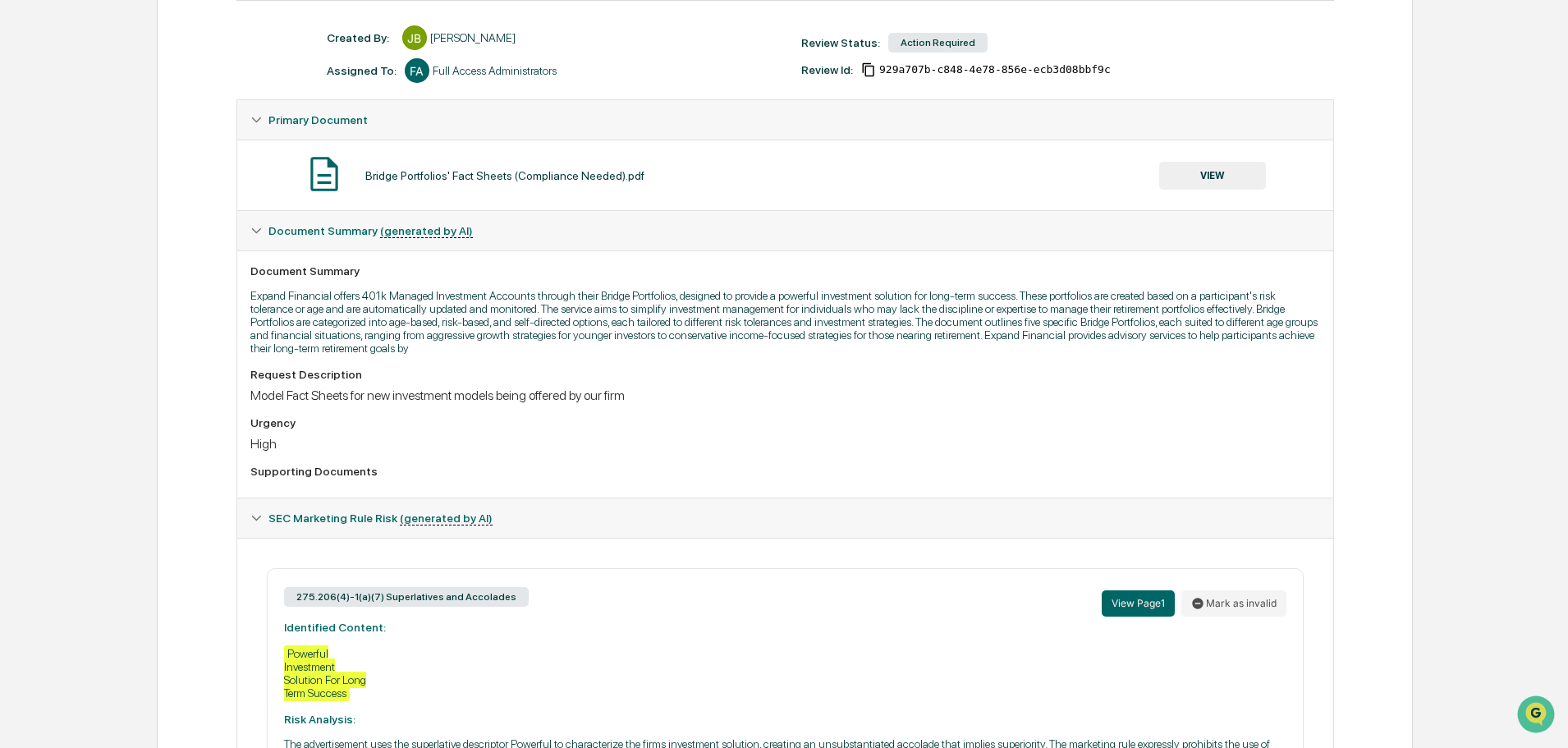
scroll to position [0, 0]
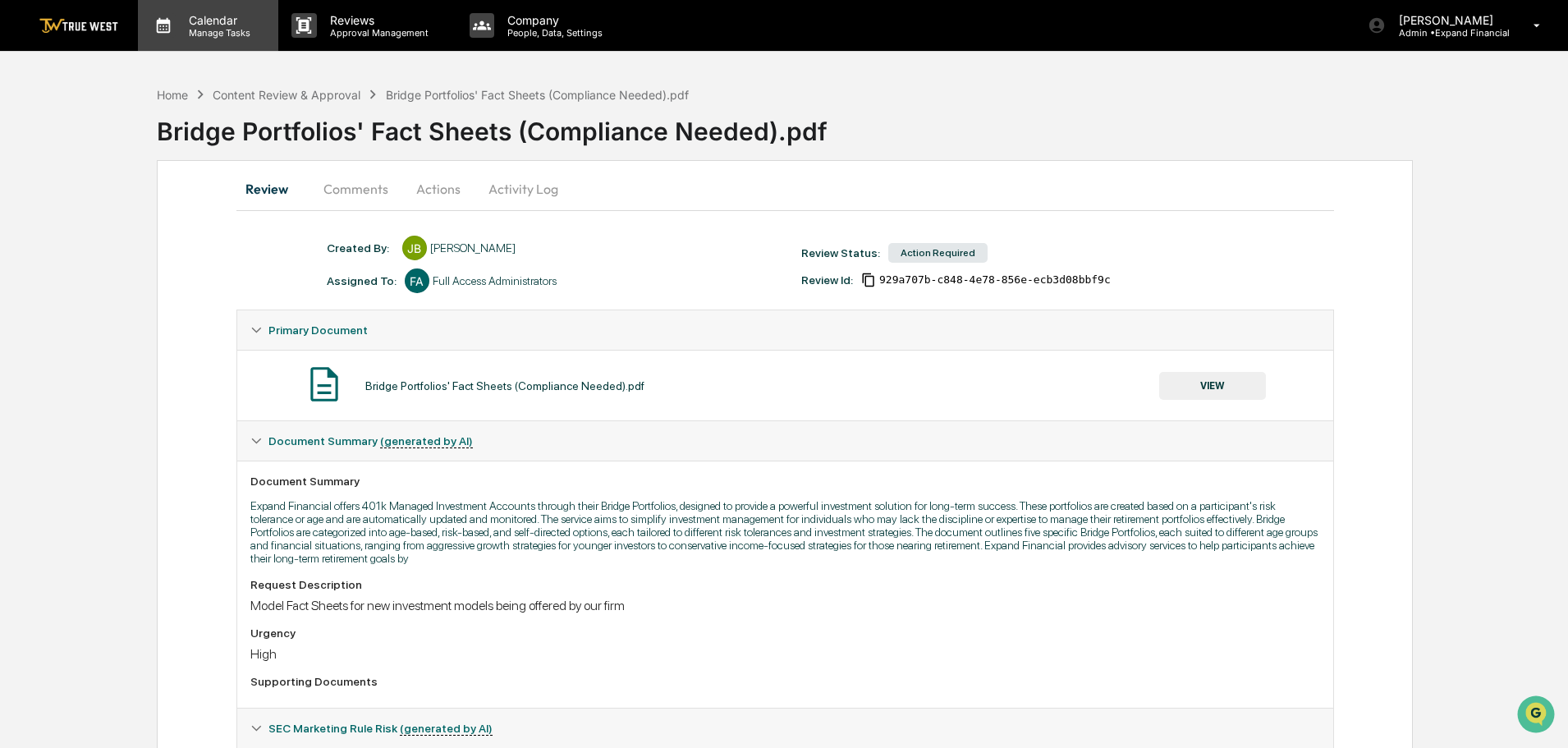
click at [216, 27] on p "Manage Tasks" at bounding box center [217, 33] width 83 height 12
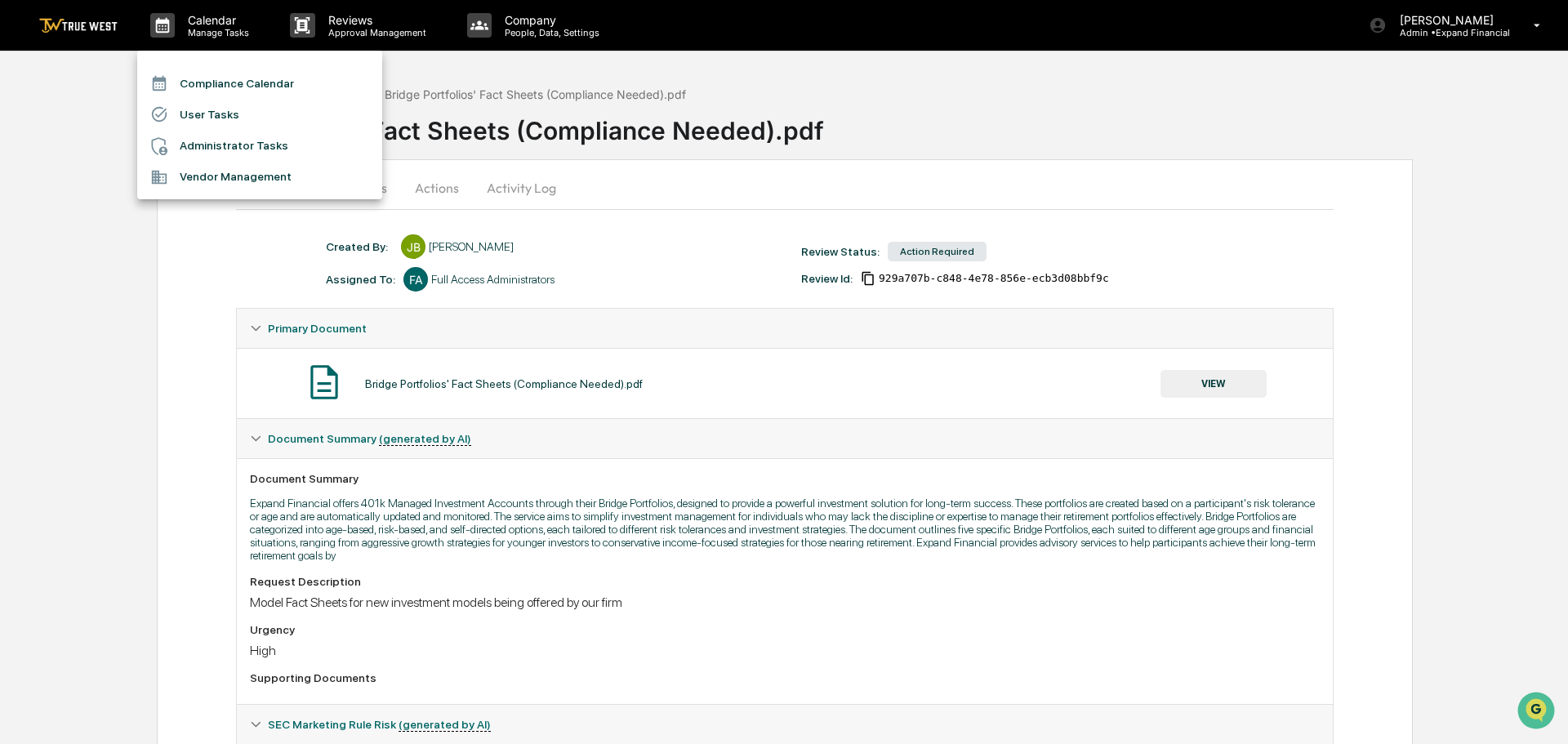
click at [209, 84] on li "Compliance Calendar" at bounding box center [260, 83] width 245 height 31
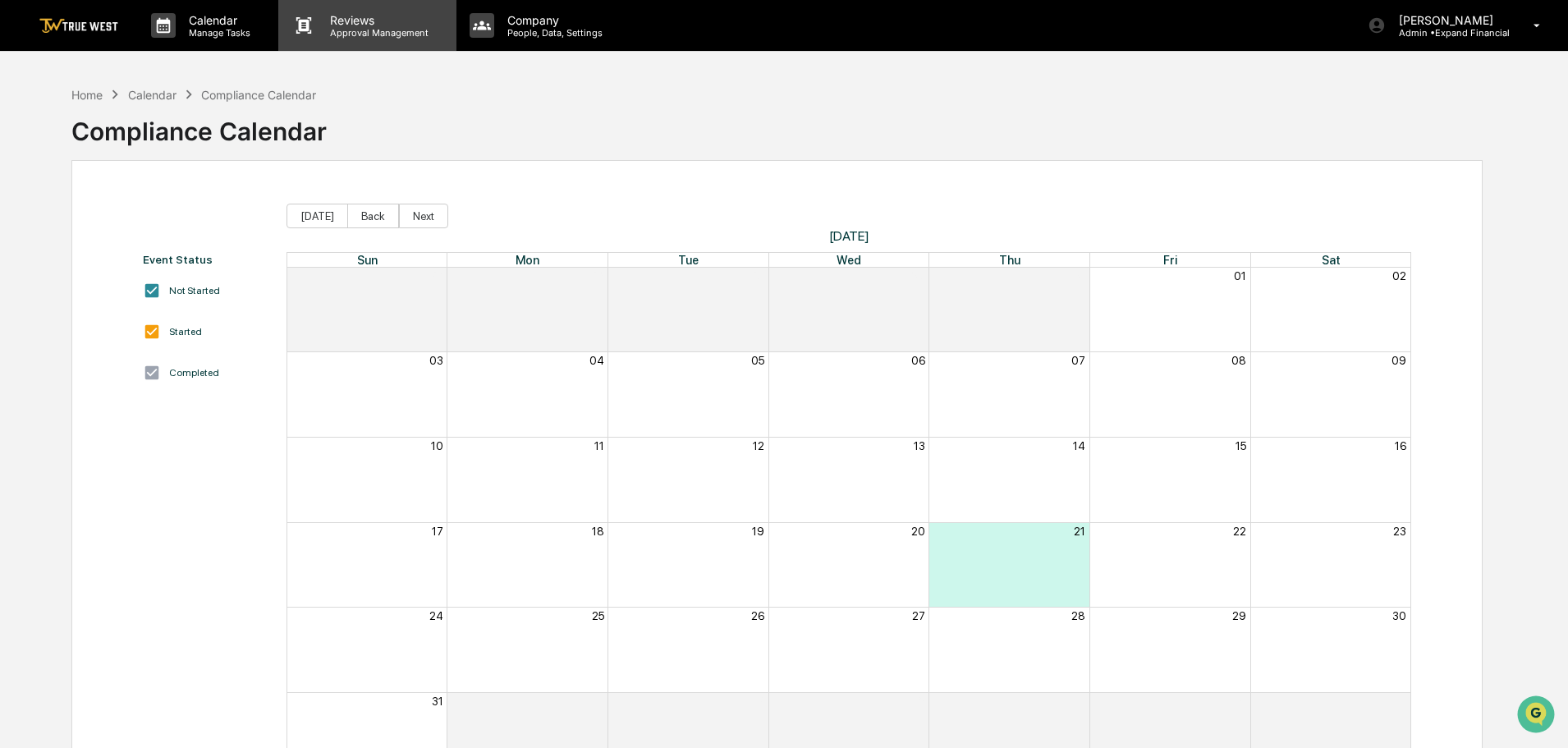
click at [358, 27] on p "Approval Management" at bounding box center [376, 33] width 120 height 12
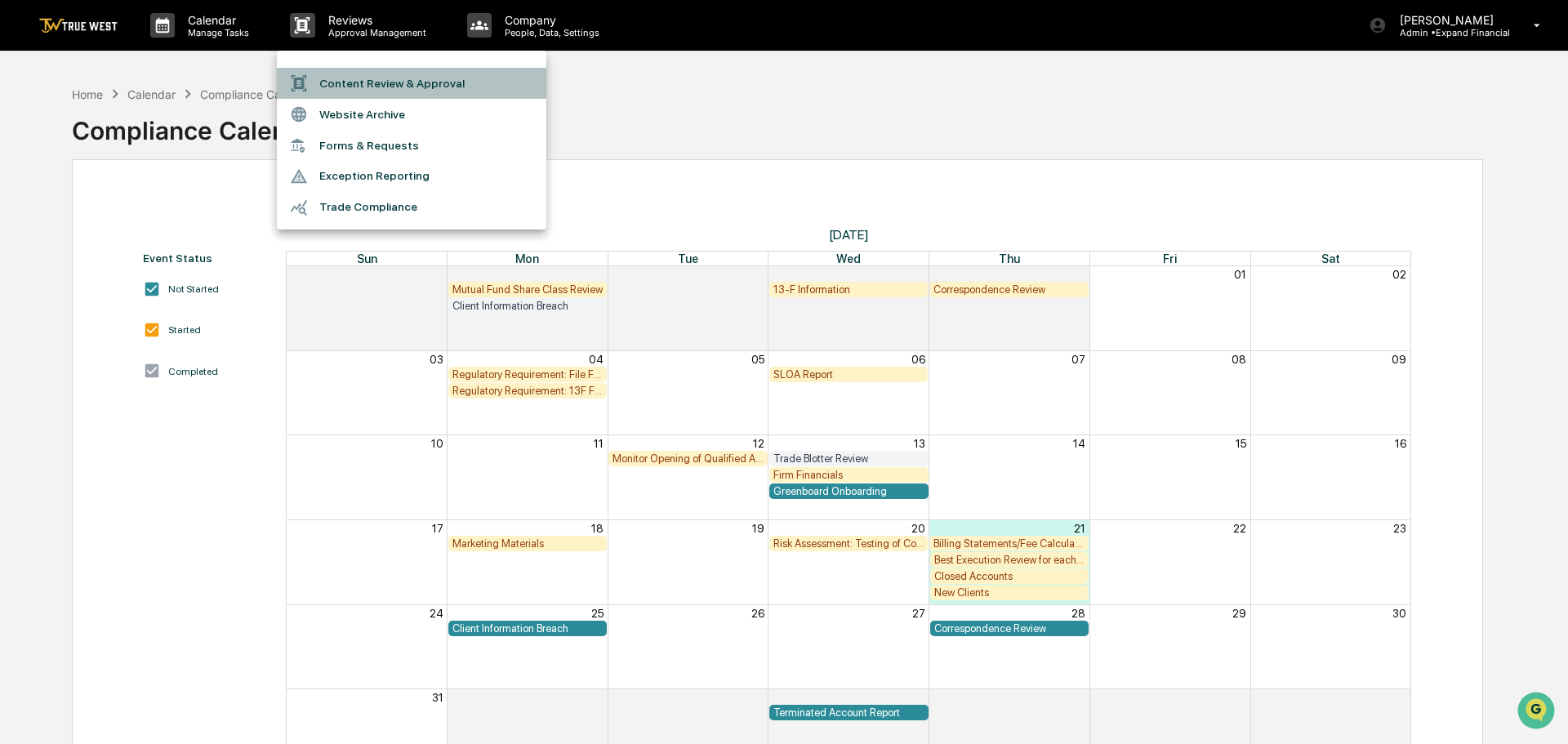
click at [359, 83] on li "Content Review & Approval" at bounding box center [412, 83] width 270 height 31
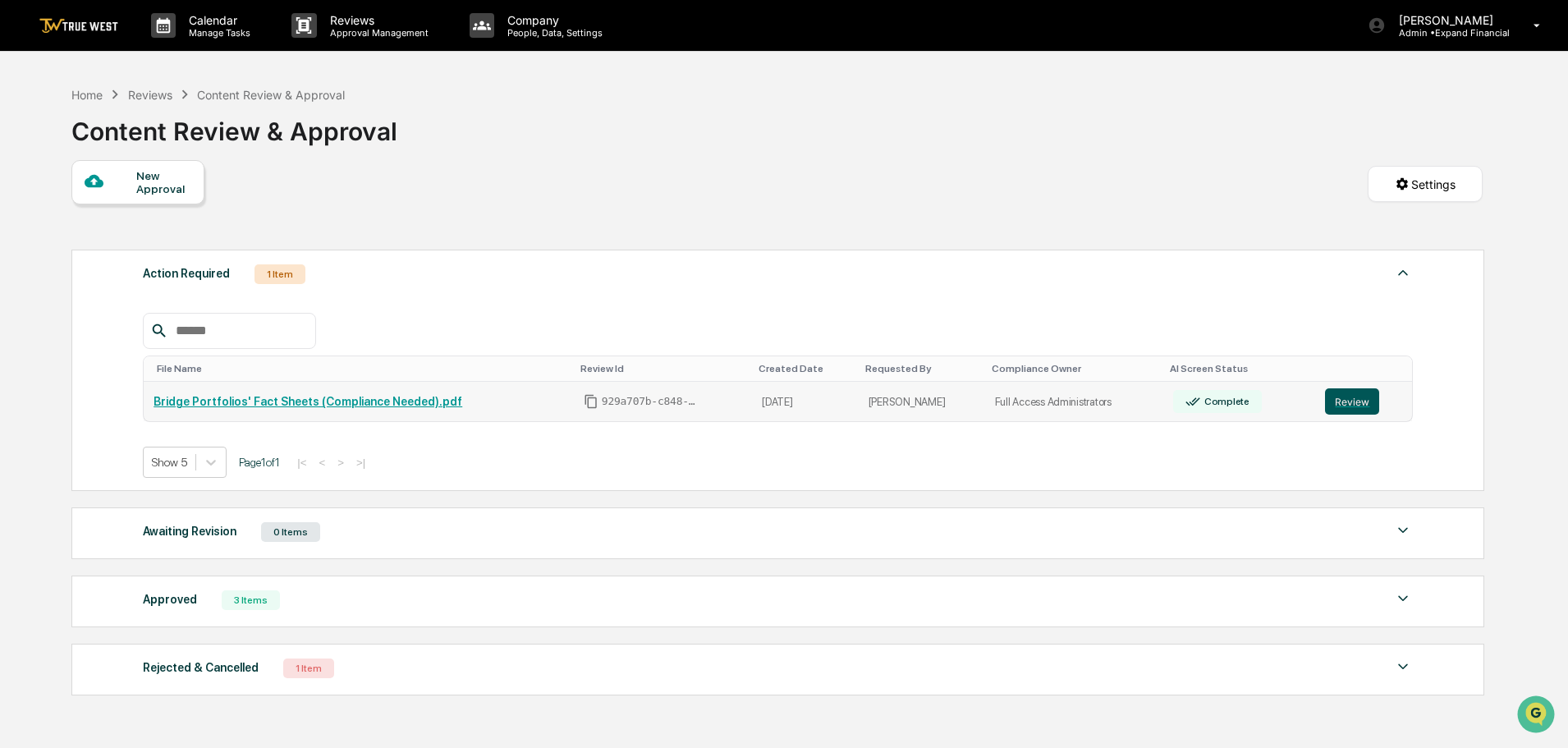
click at [1346, 402] on button "Review" at bounding box center [1352, 401] width 54 height 27
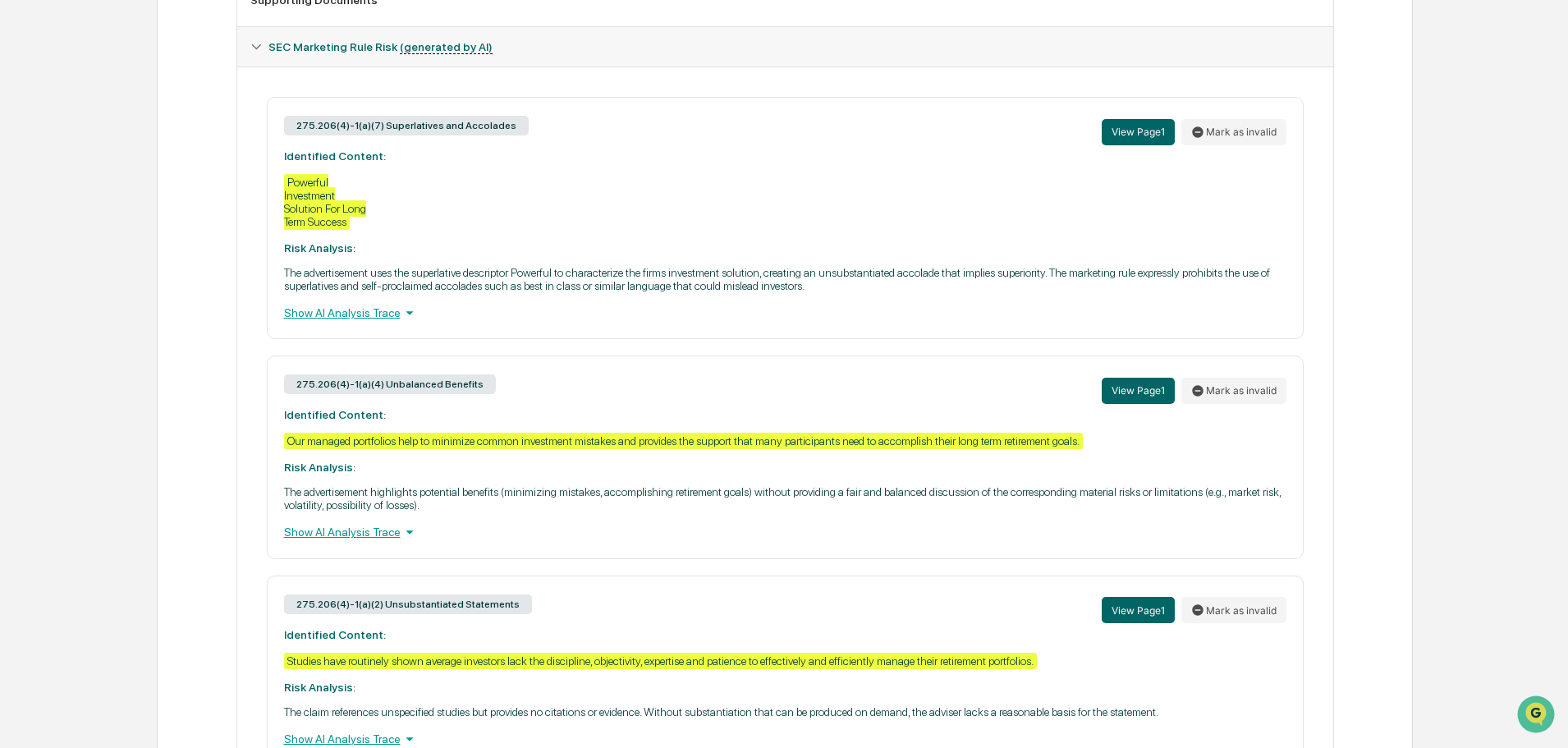
scroll to position [656, 0]
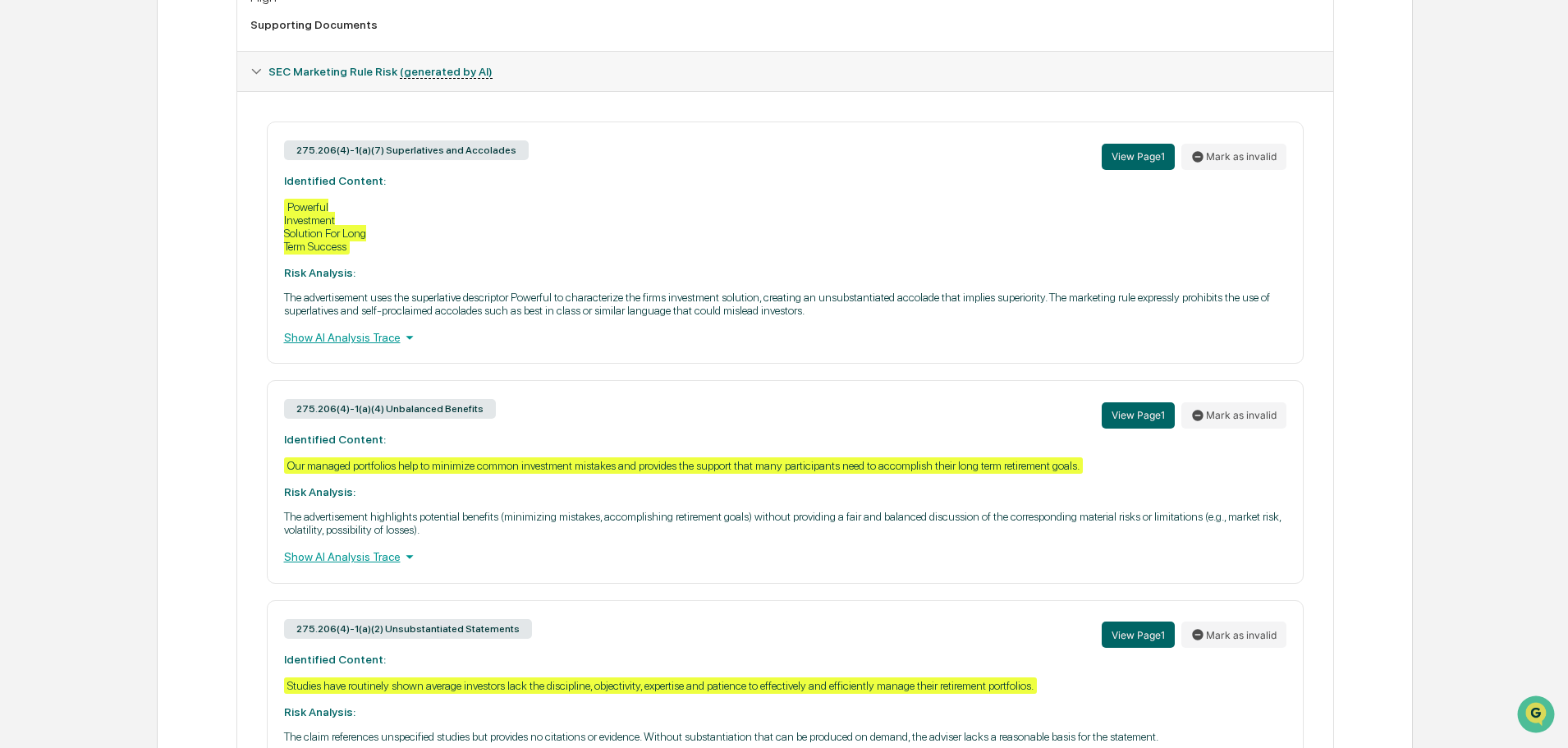
click at [350, 340] on div "Show AI Analysis Trace" at bounding box center [785, 338] width 1003 height 18
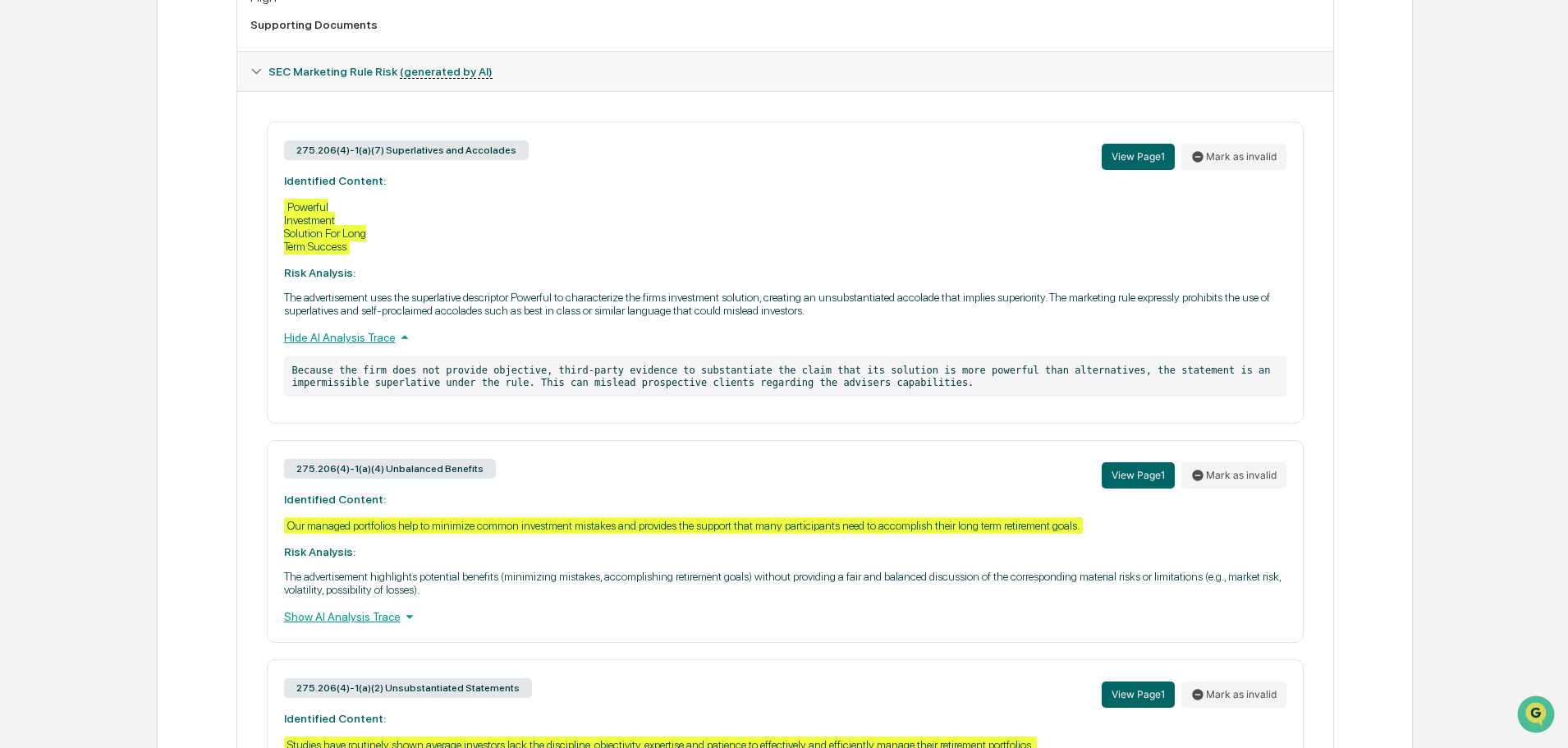
click at [387, 343] on div "Hide AI Analysis Trace" at bounding box center [785, 338] width 1003 height 18
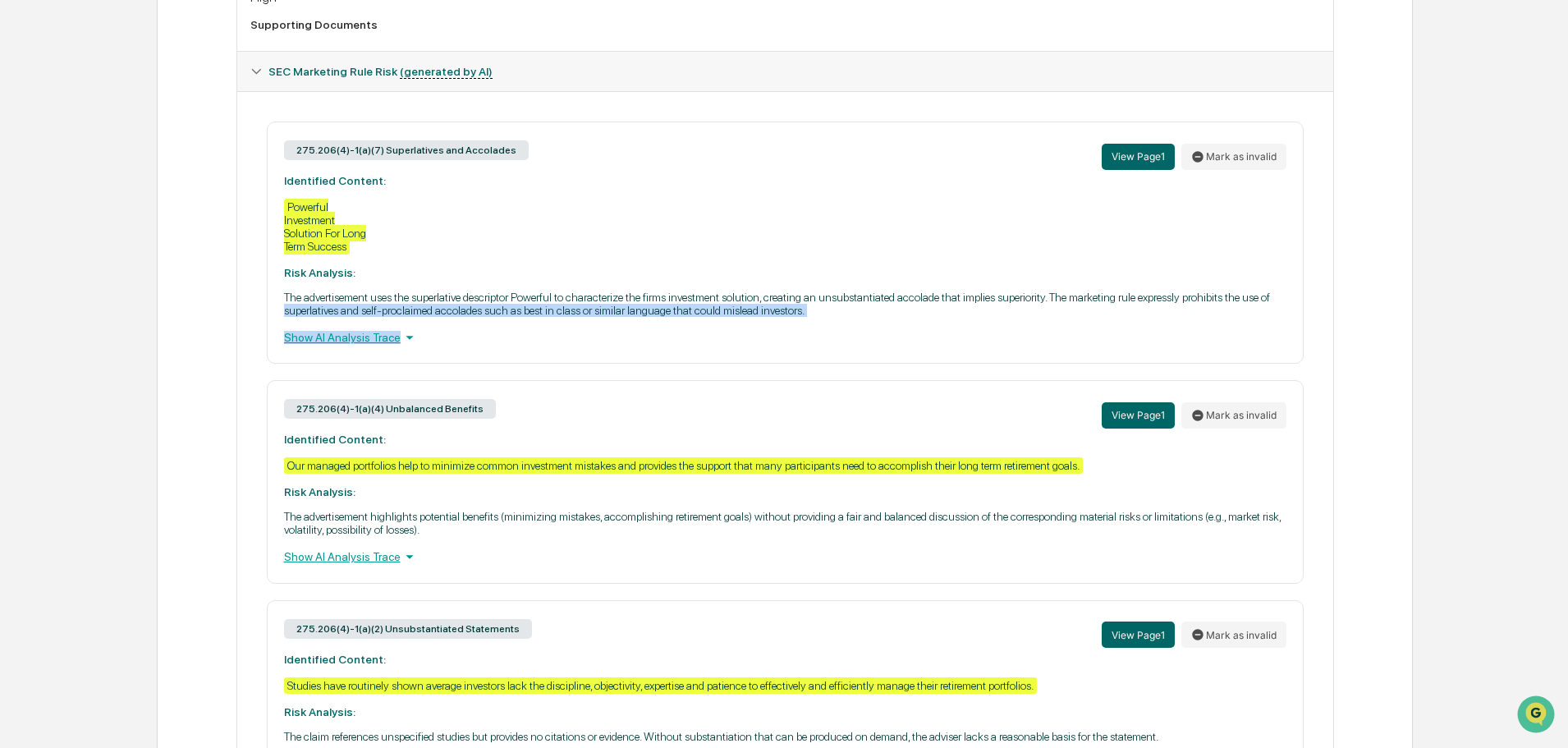
drag, startPoint x: 268, startPoint y: 315, endPoint x: 405, endPoint y: 345, distance: 140.2
click at [405, 345] on div "275.206(4)-1(a)(7) Superlatives and Accolades View Page 1 Mark as invalid Ident…" at bounding box center [785, 243] width 1037 height 242
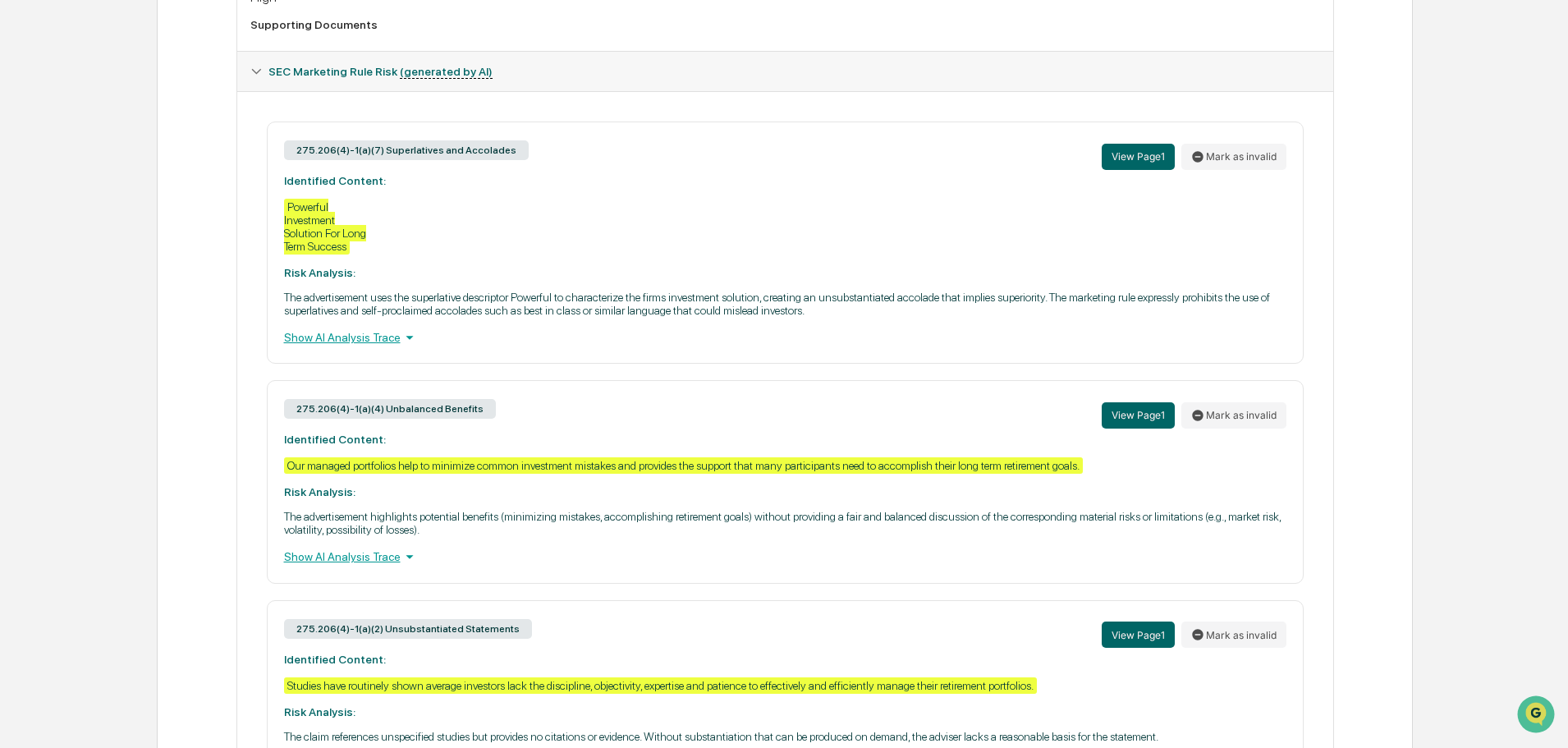
click at [319, 359] on div "275.206(4)-1(a)(7) Superlatives and Accolades View Page 1 Mark as invalid Ident…" at bounding box center [785, 243] width 1037 height 242
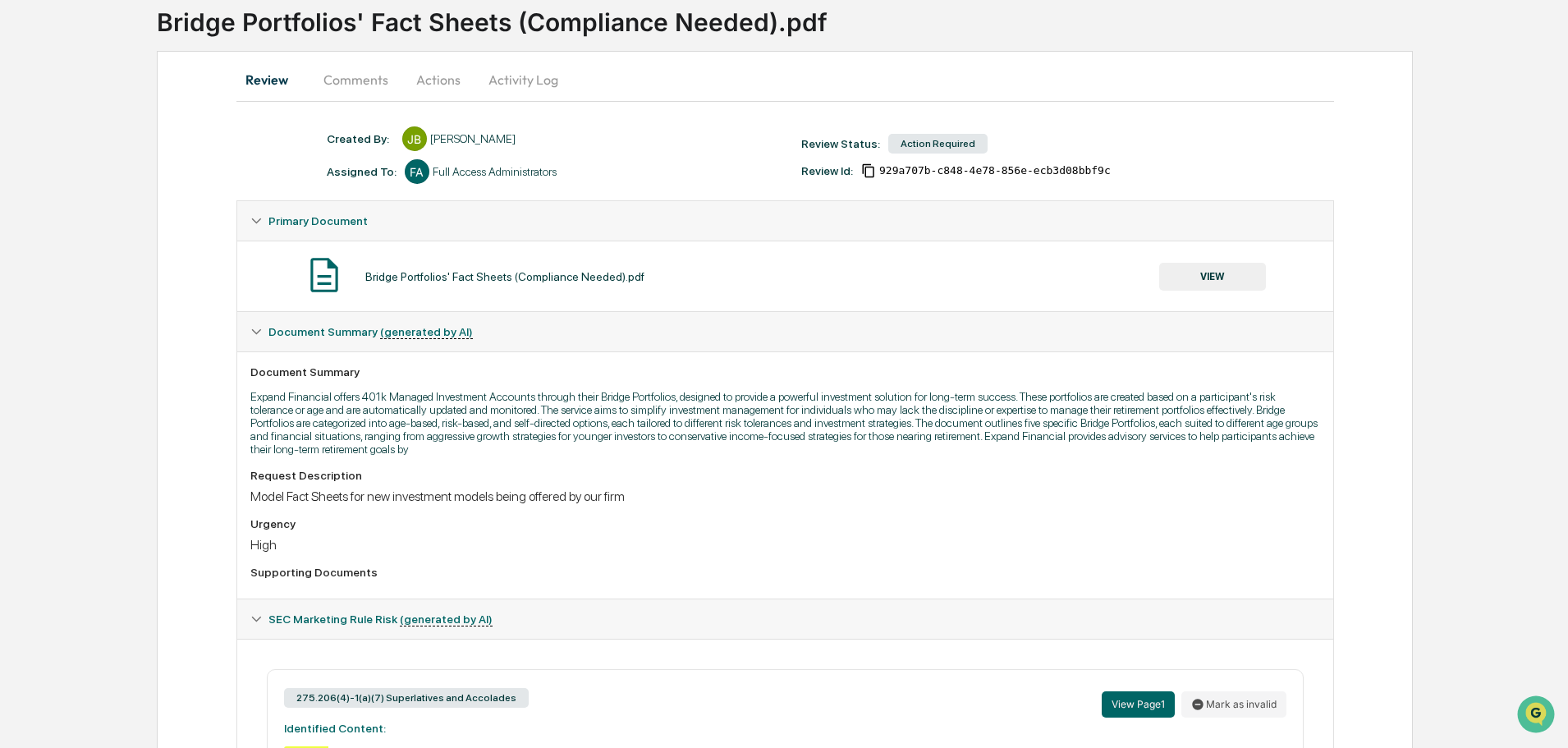
scroll to position [82, 0]
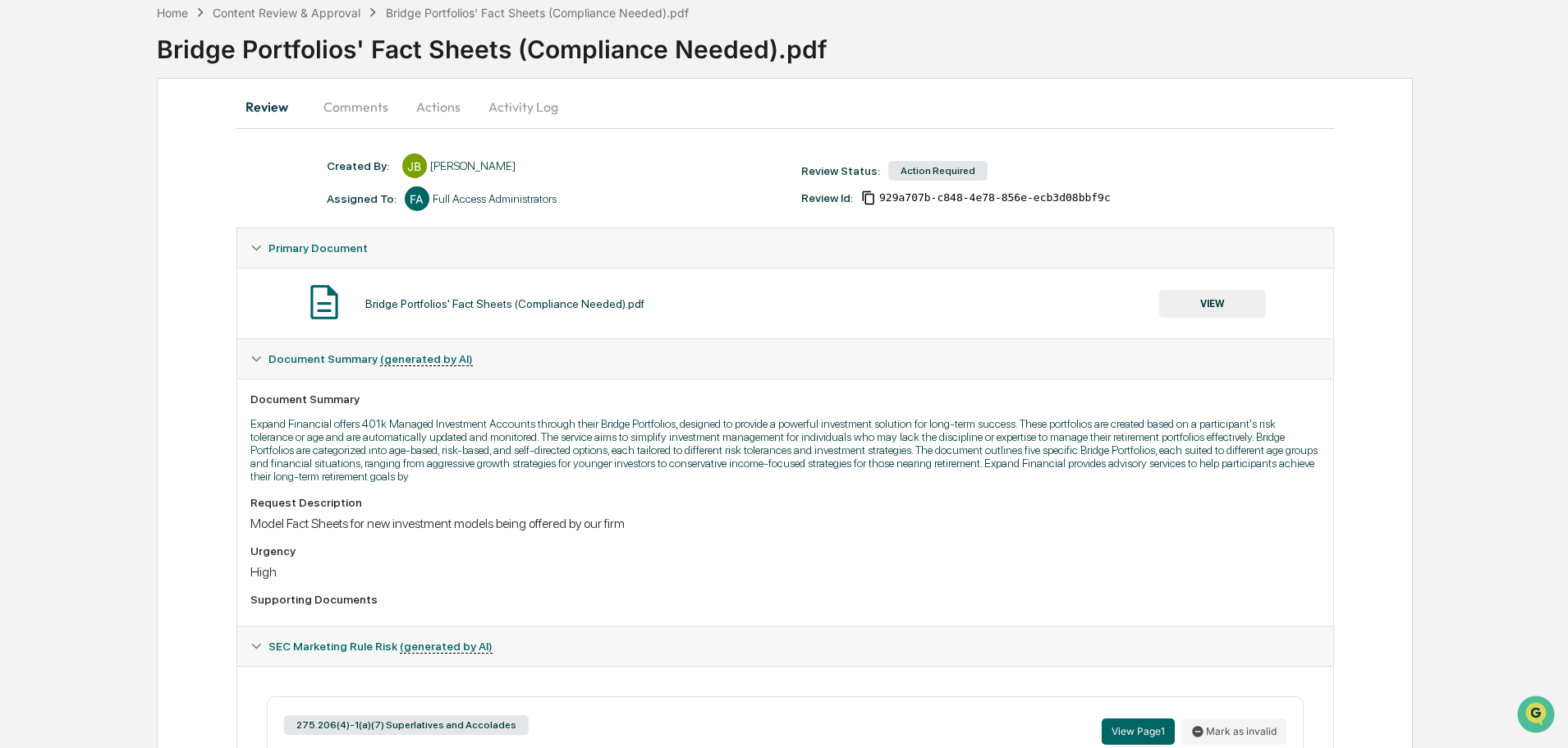
click at [441, 103] on button "Actions" at bounding box center [438, 106] width 74 height 39
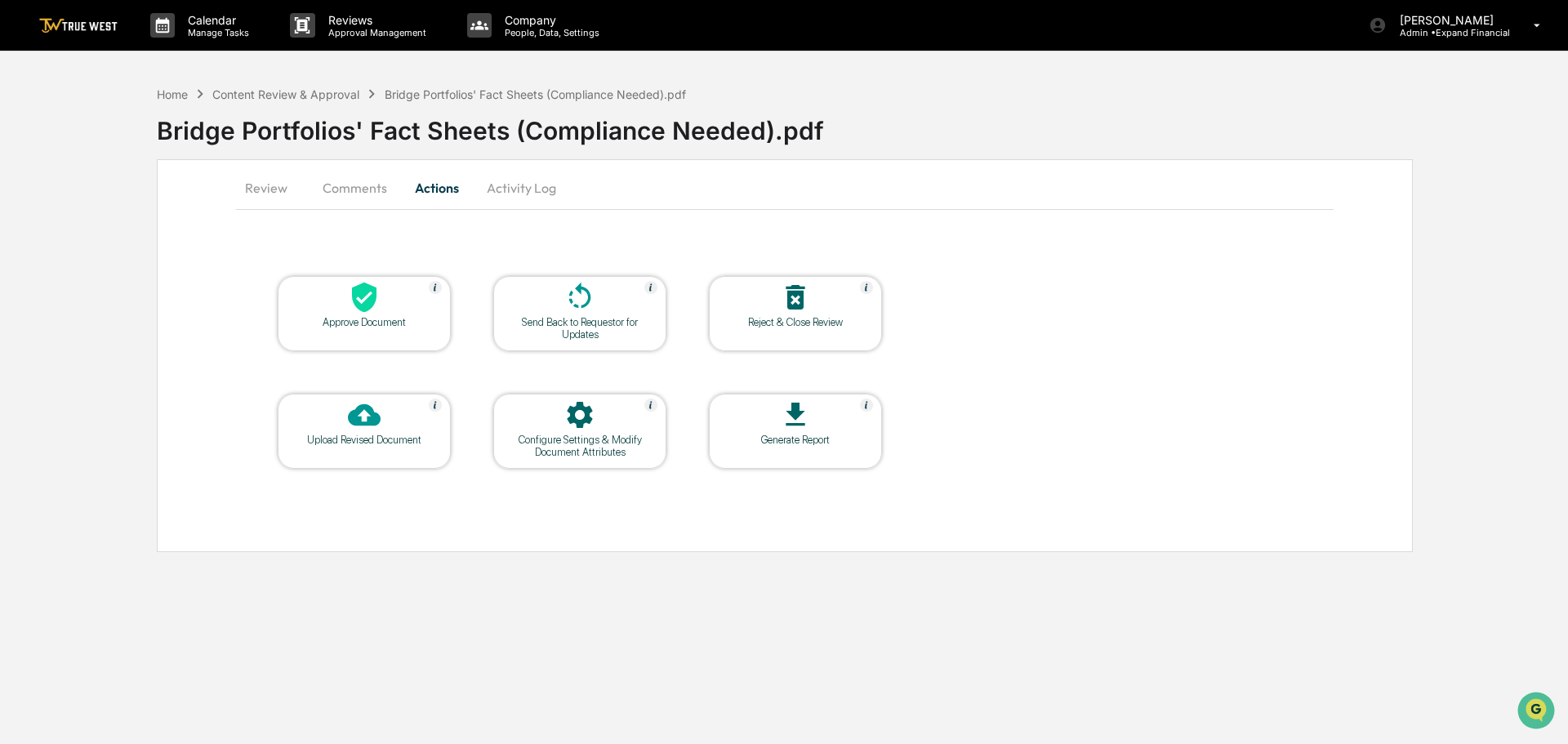
click at [262, 186] on button "Review" at bounding box center [272, 188] width 74 height 39
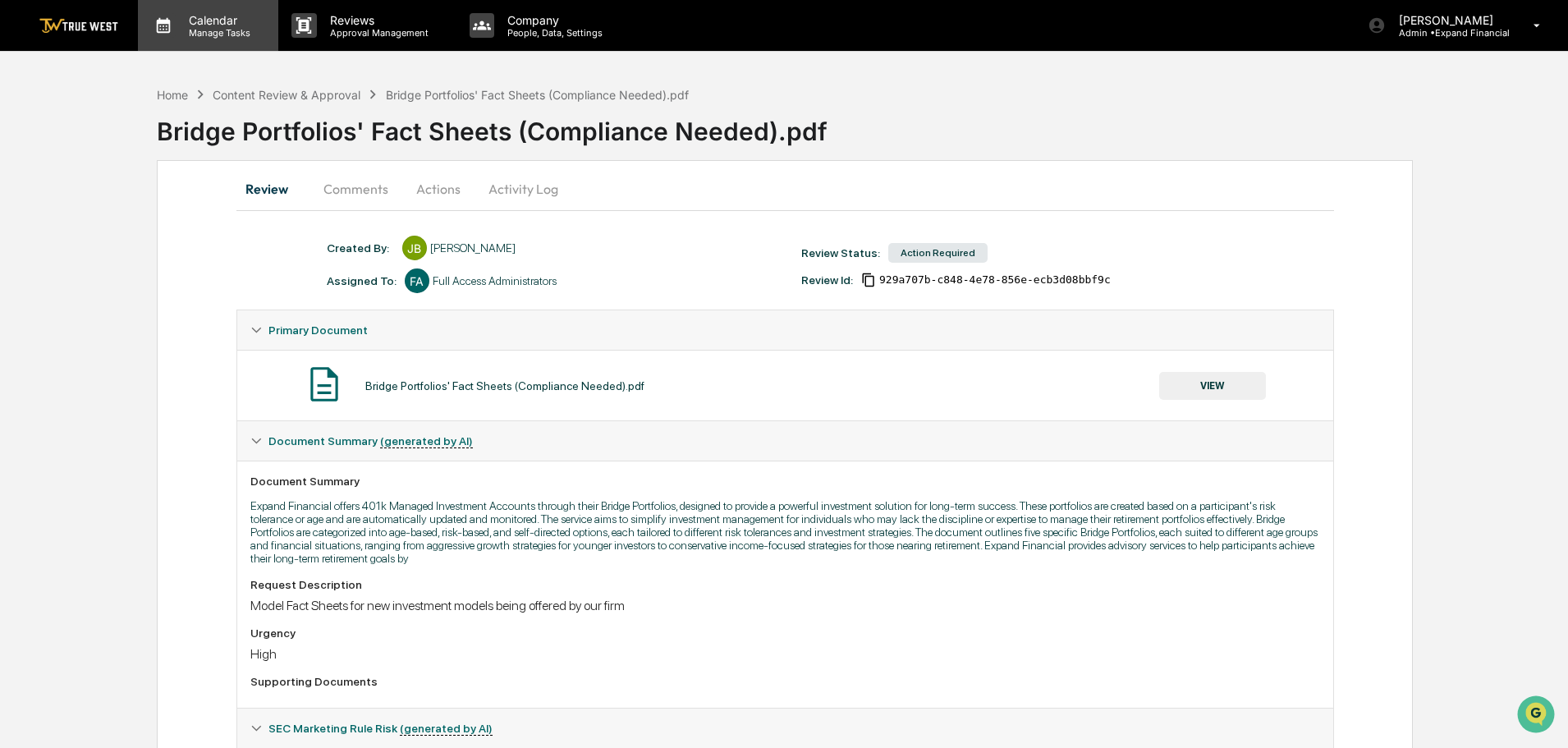
click at [195, 27] on p "Manage Tasks" at bounding box center [217, 33] width 83 height 12
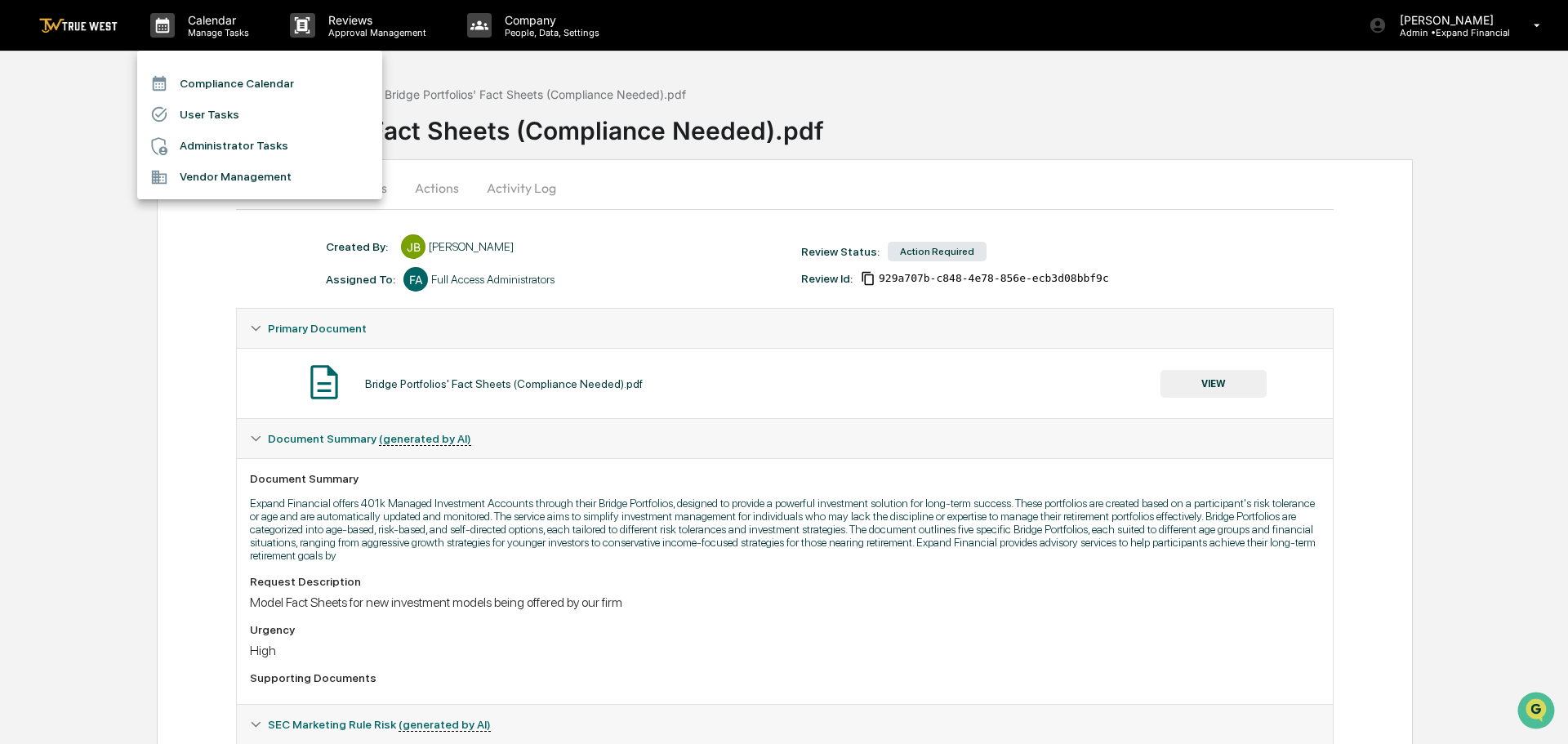
click at [236, 80] on li "Compliance Calendar" at bounding box center [260, 83] width 245 height 31
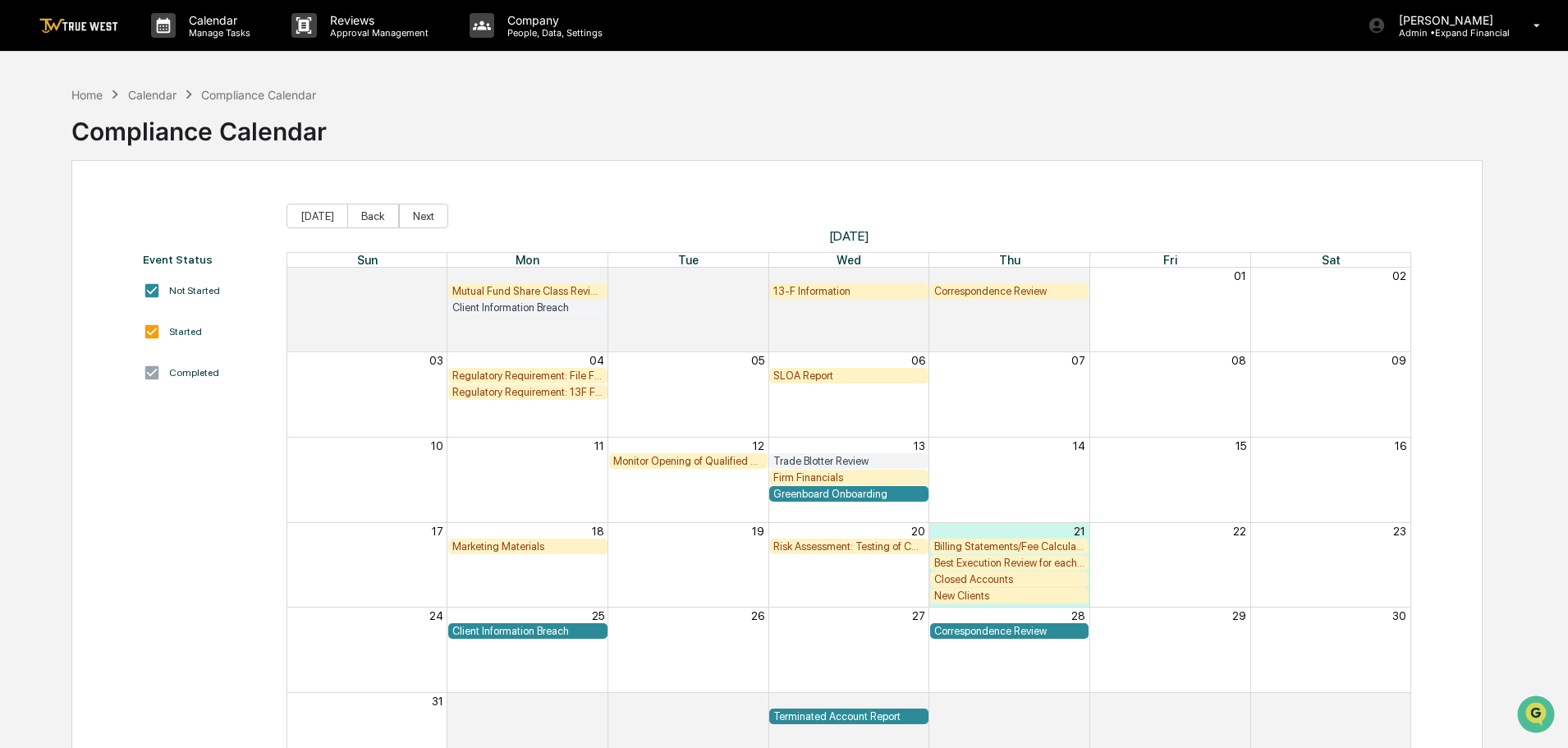
click at [952, 551] on div "Billing Statements/Fee Calculations Report" at bounding box center [1009, 546] width 151 height 12
